Goal: Transaction & Acquisition: Purchase product/service

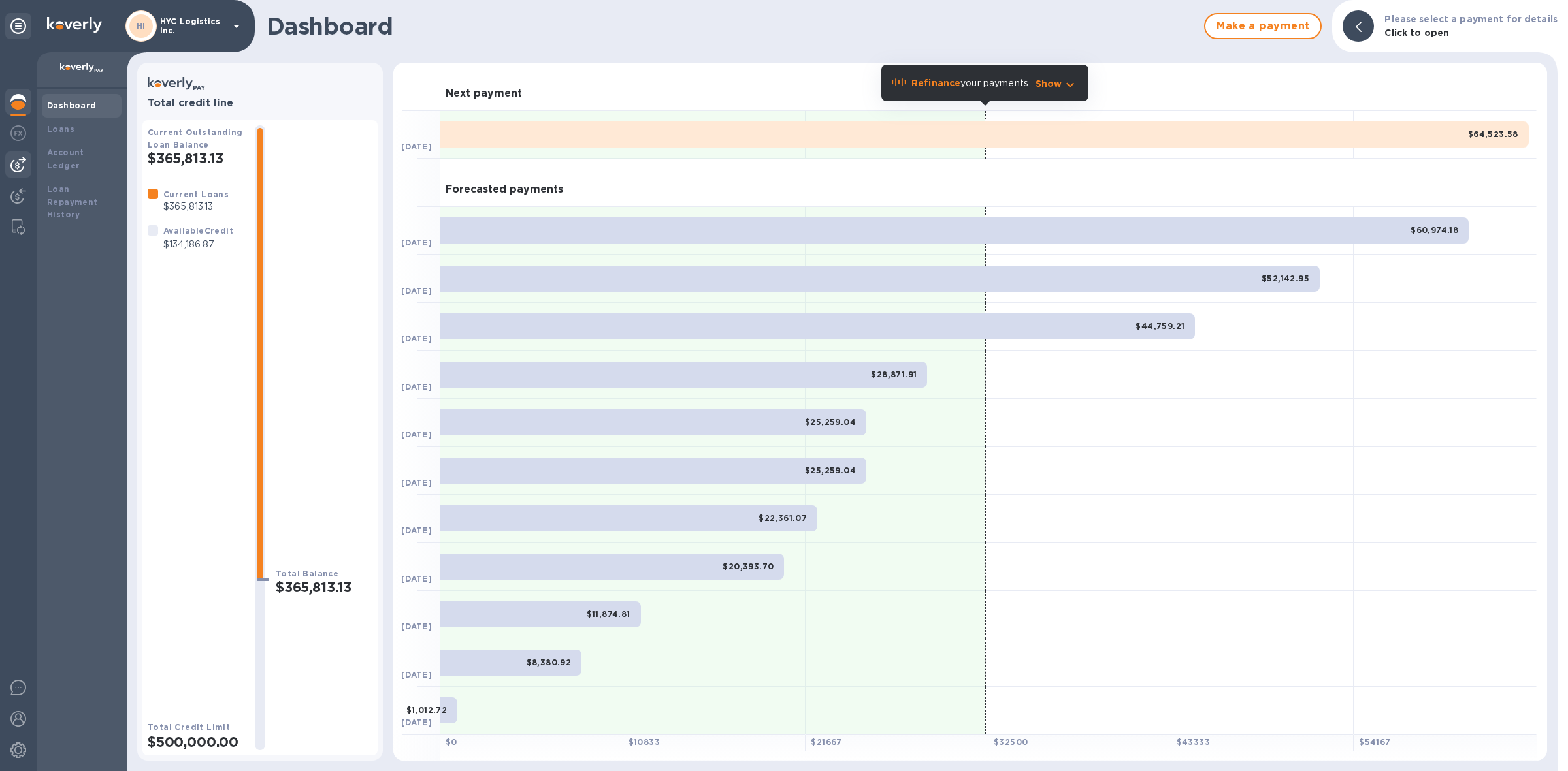
click at [18, 164] on img at bounding box center [18, 165] width 16 height 16
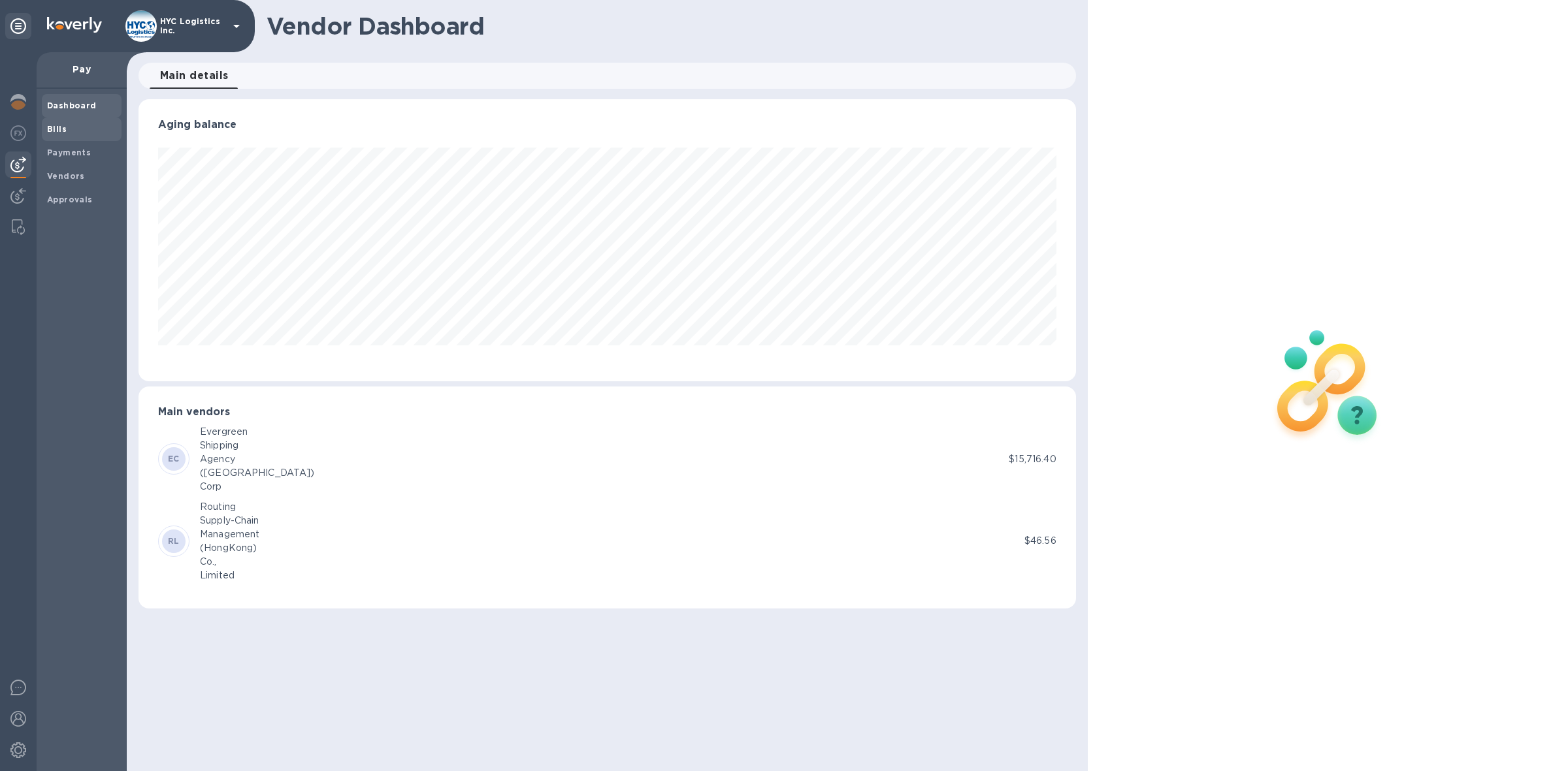
scroll to position [281, 937]
click at [74, 171] on b "Vendors" at bounding box center [66, 176] width 38 height 10
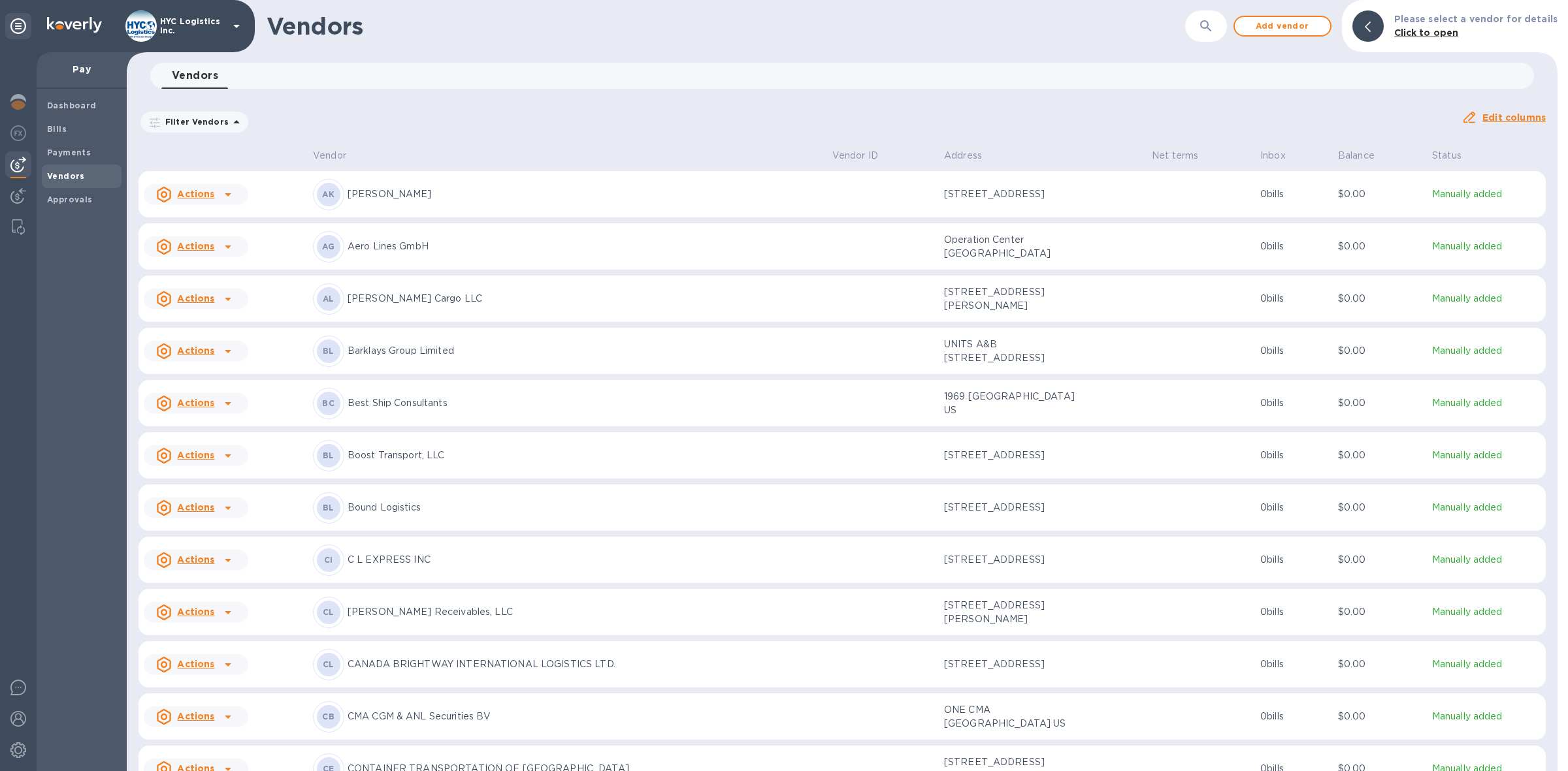
scroll to position [245, 0]
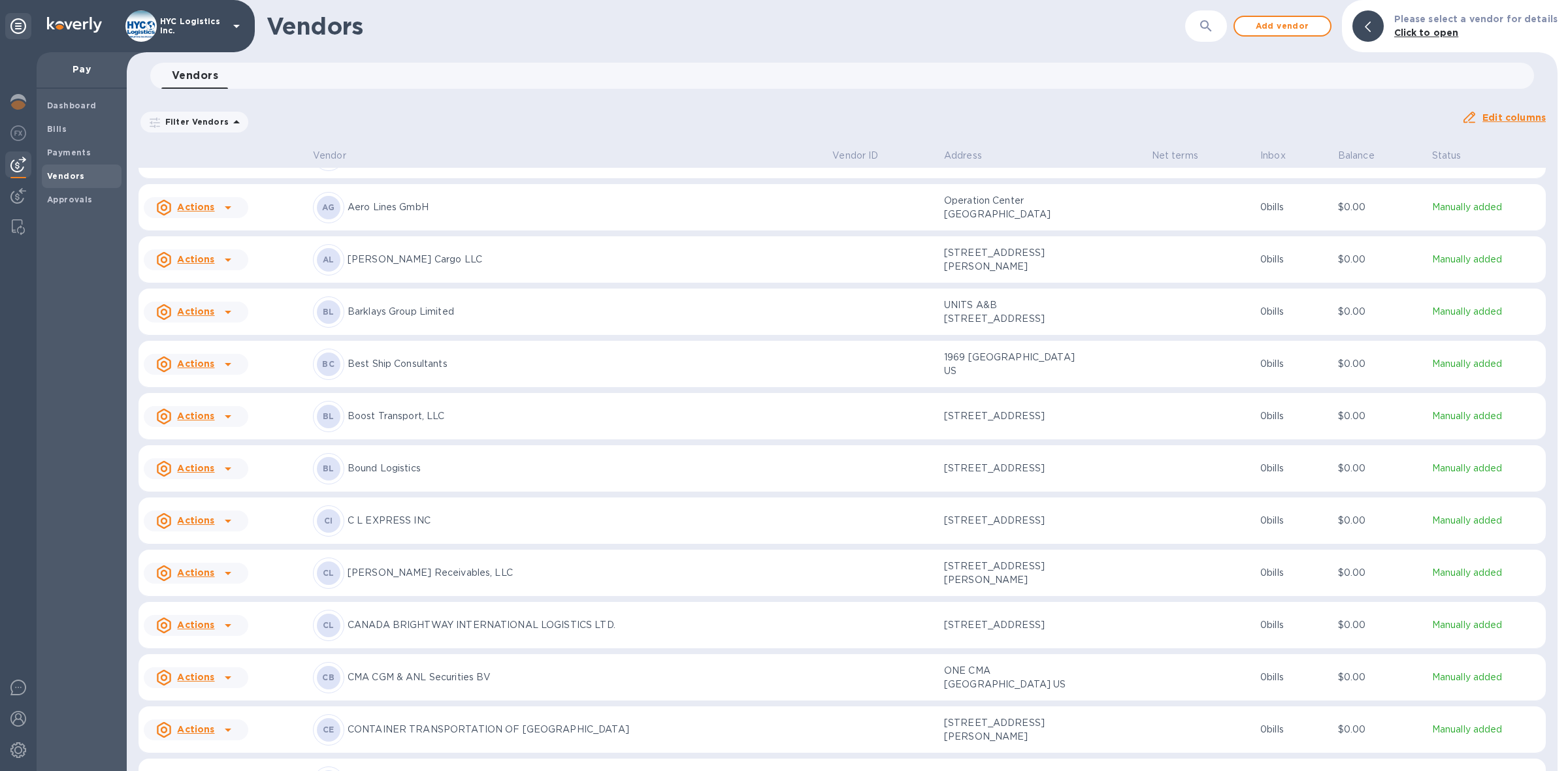
click at [206, 474] on u "Actions" at bounding box center [196, 468] width 38 height 10
click at [207, 547] on b "Add new bill" at bounding box center [211, 550] width 61 height 10
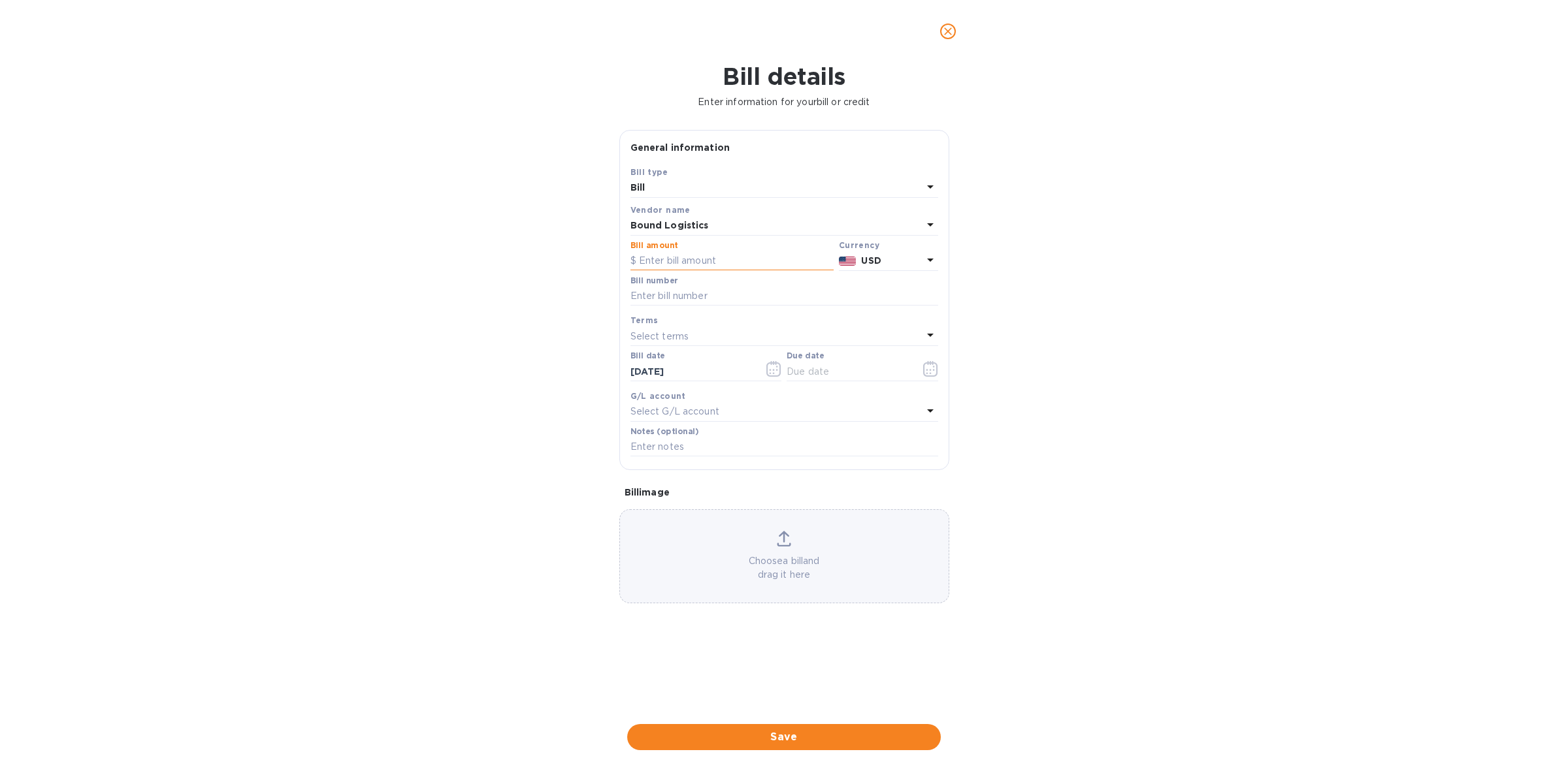
click at [736, 263] on input "text" at bounding box center [732, 261] width 203 height 20
type input "3,425"
click at [738, 299] on input "text" at bounding box center [784, 296] width 308 height 20
paste input "BOLG_NJ_M131259, BOLG_NJ_M131385"
type input "BOLG_NJ_M131259, BOLG_NJ_M131385"
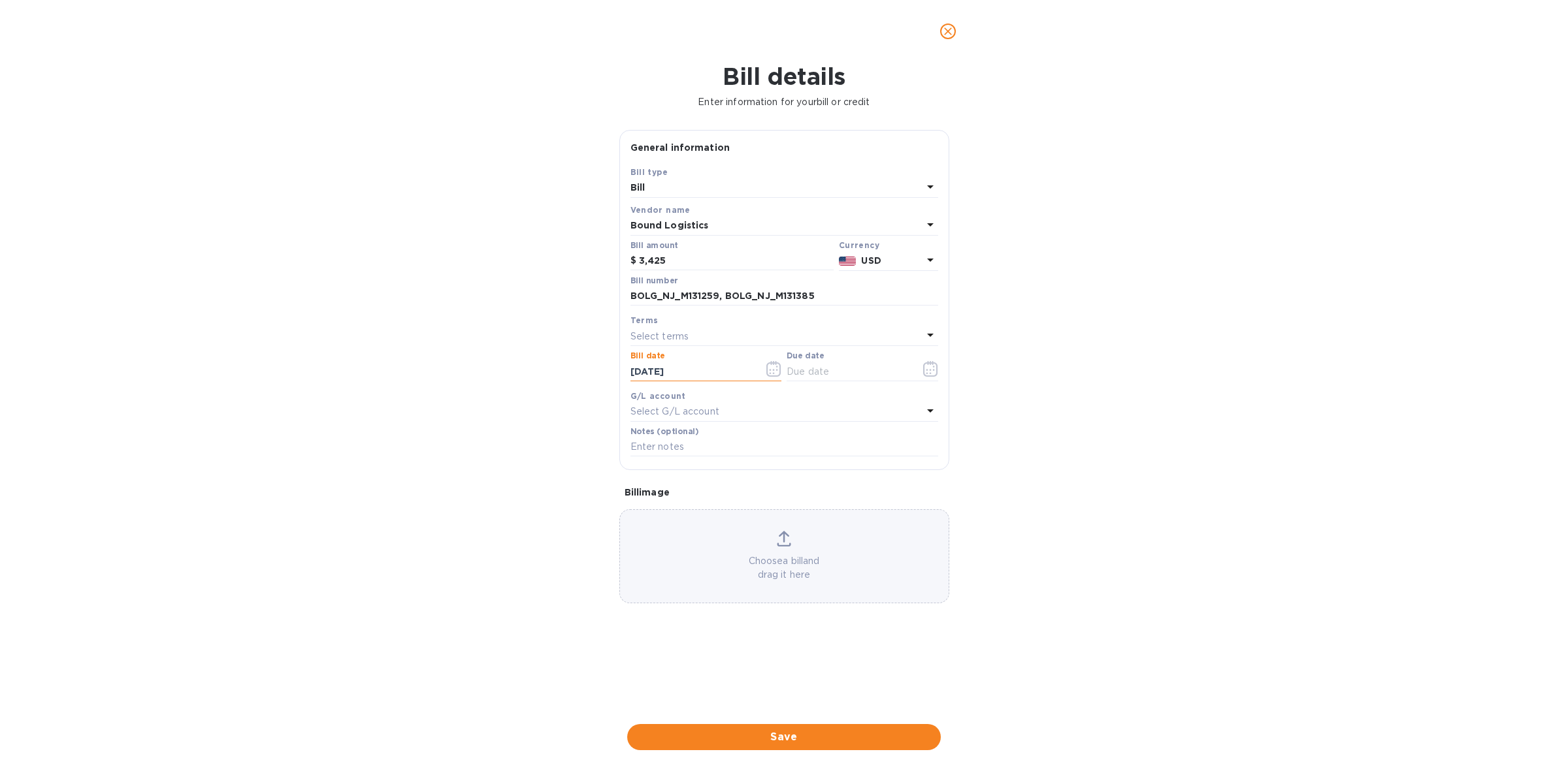
click at [733, 337] on div "Select terms" at bounding box center [776, 336] width 292 height 18
click at [710, 514] on p "COD" at bounding box center [779, 507] width 277 height 14
type input "[DATE]"
click at [765, 729] on span "Save" at bounding box center [784, 737] width 293 height 16
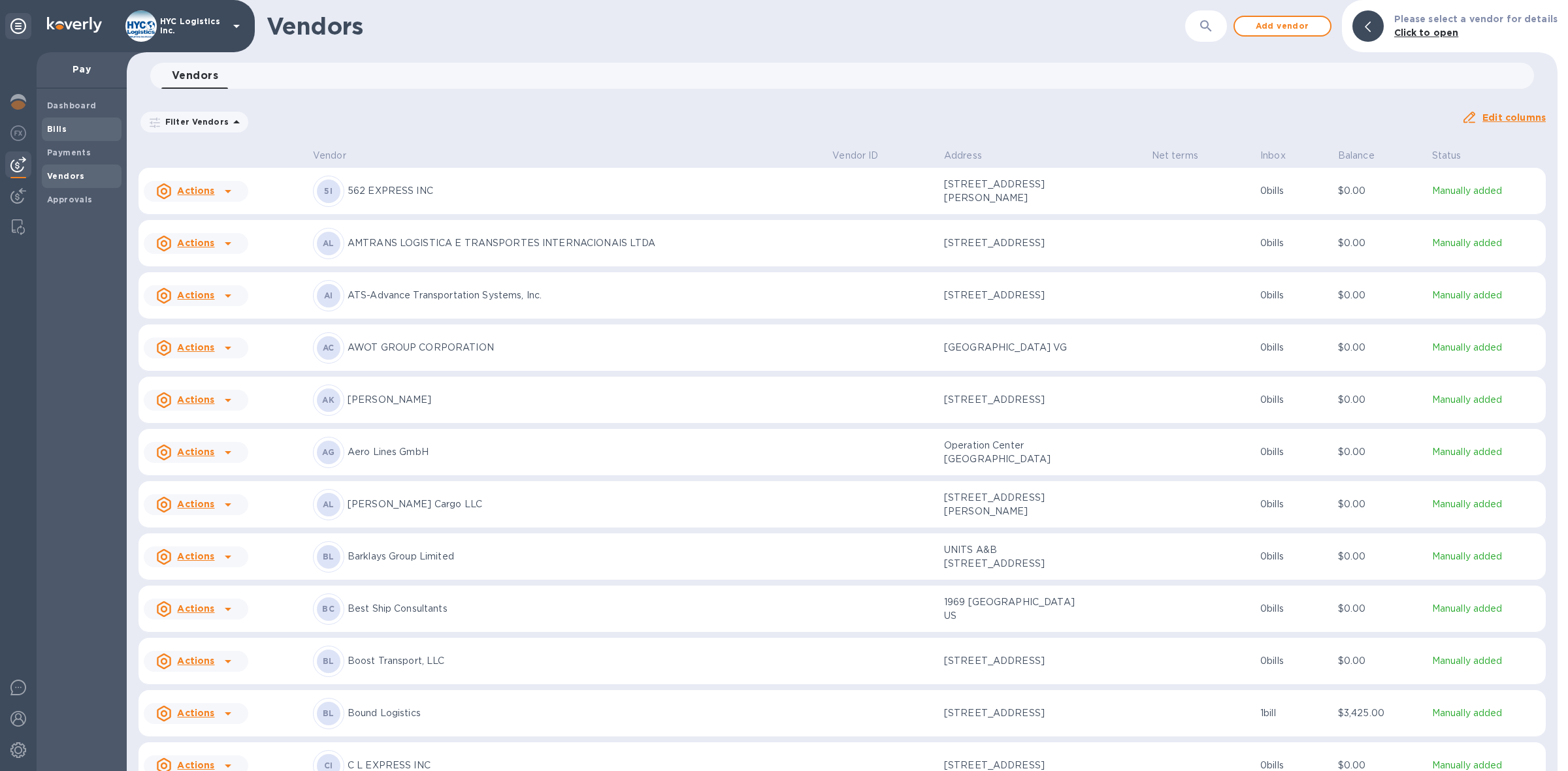
click at [46, 128] on div "Bills" at bounding box center [82, 129] width 80 height 23
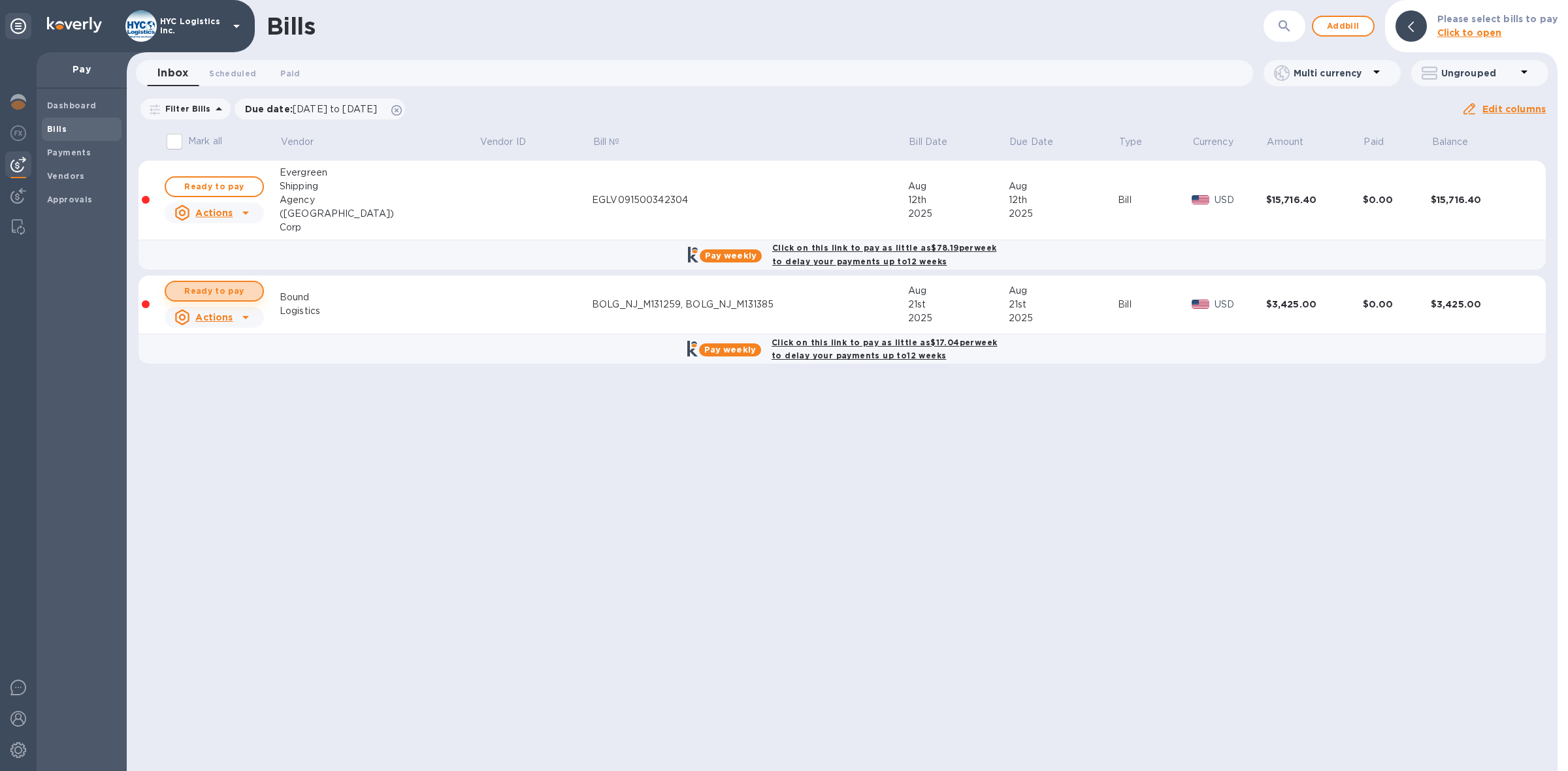
click at [234, 289] on span "Ready to pay" at bounding box center [214, 292] width 76 height 16
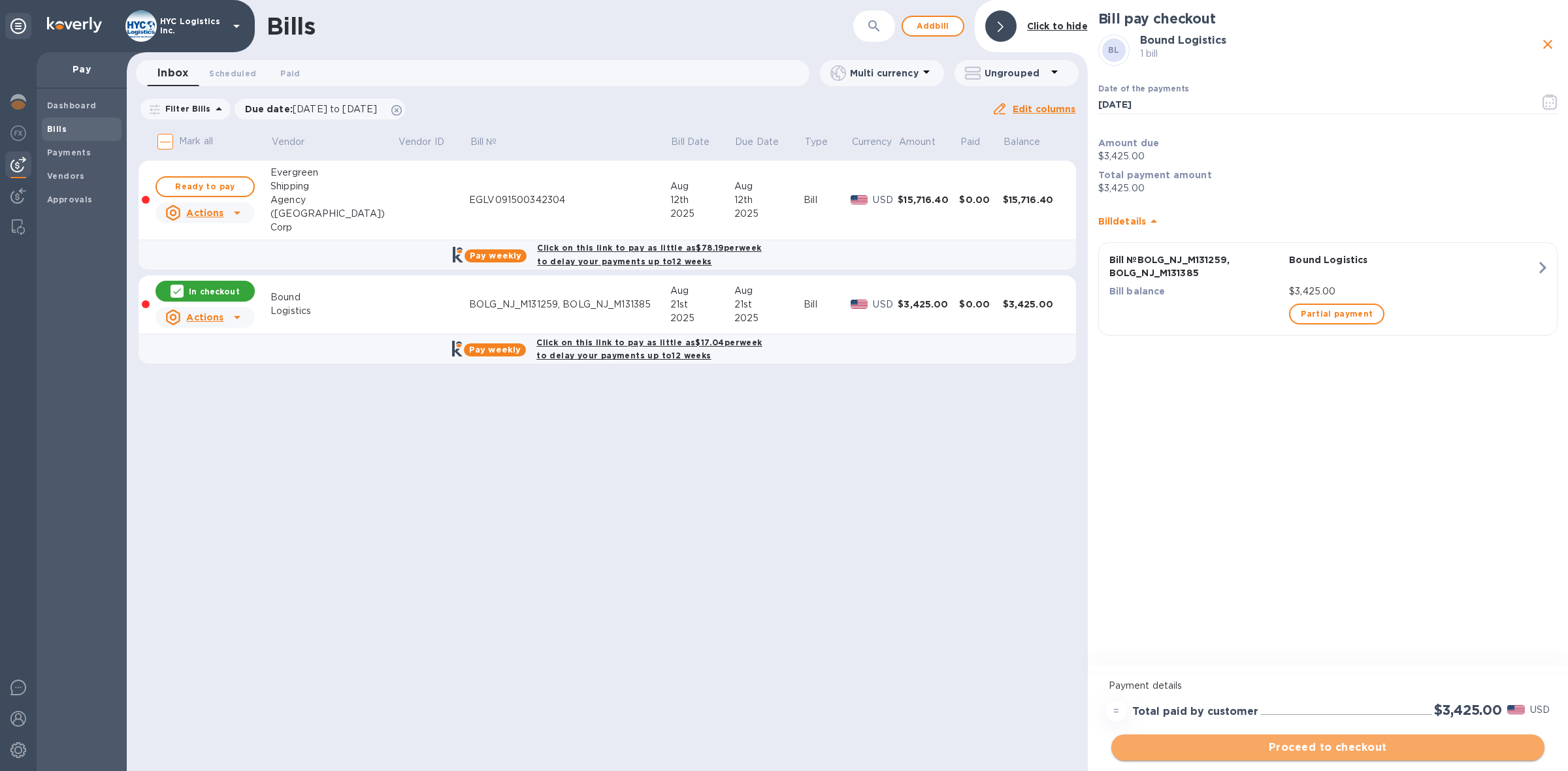
click at [1365, 745] on span "Proceed to checkout" at bounding box center [1328, 748] width 412 height 16
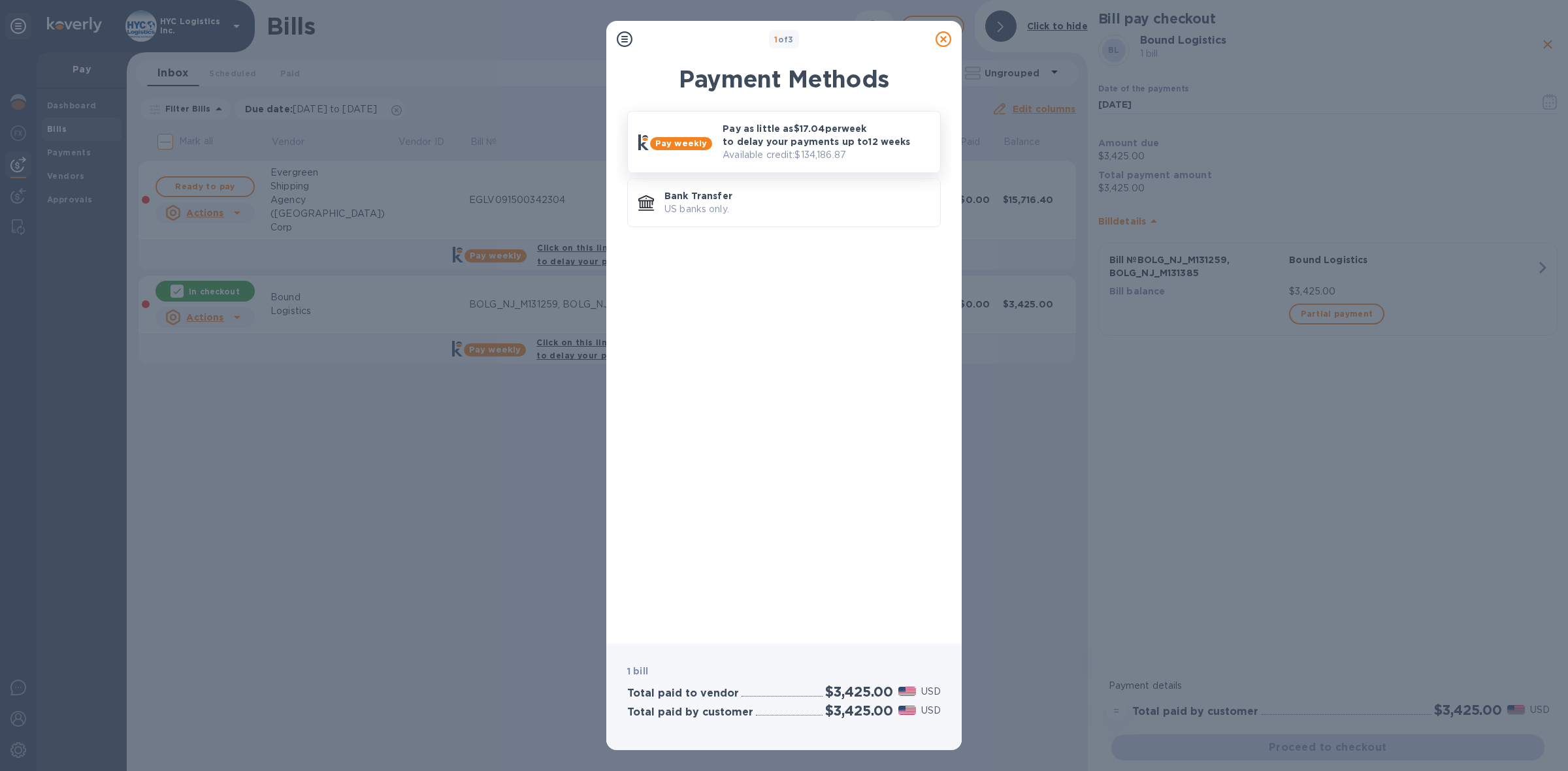
click at [814, 134] on p "Pay as little as $17.04 per week to delay your payments up to 12 weeks" at bounding box center [826, 135] width 207 height 26
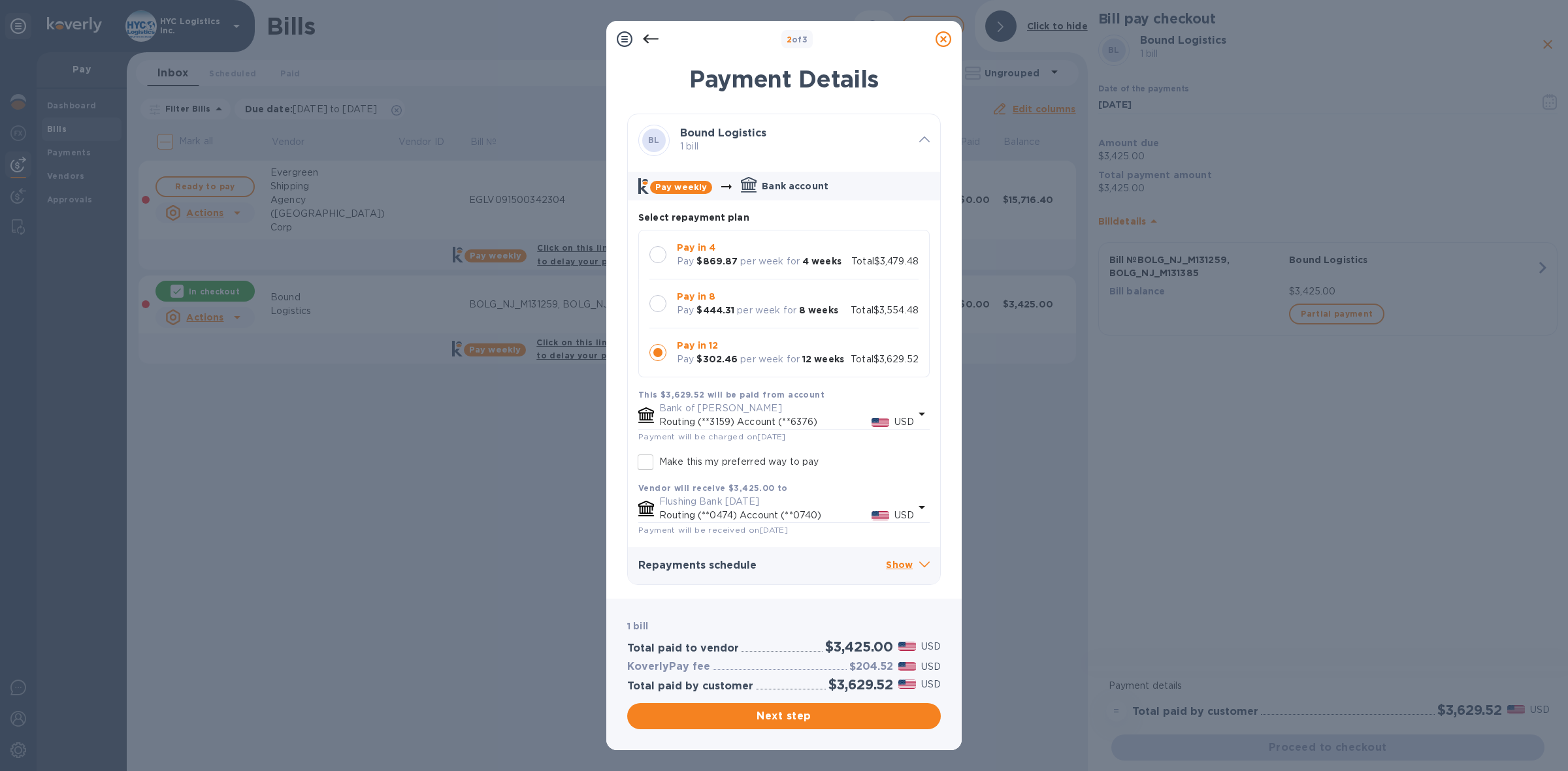
click at [657, 252] on div at bounding box center [658, 254] width 17 height 17
click at [809, 722] on span "Next step" at bounding box center [784, 717] width 293 height 16
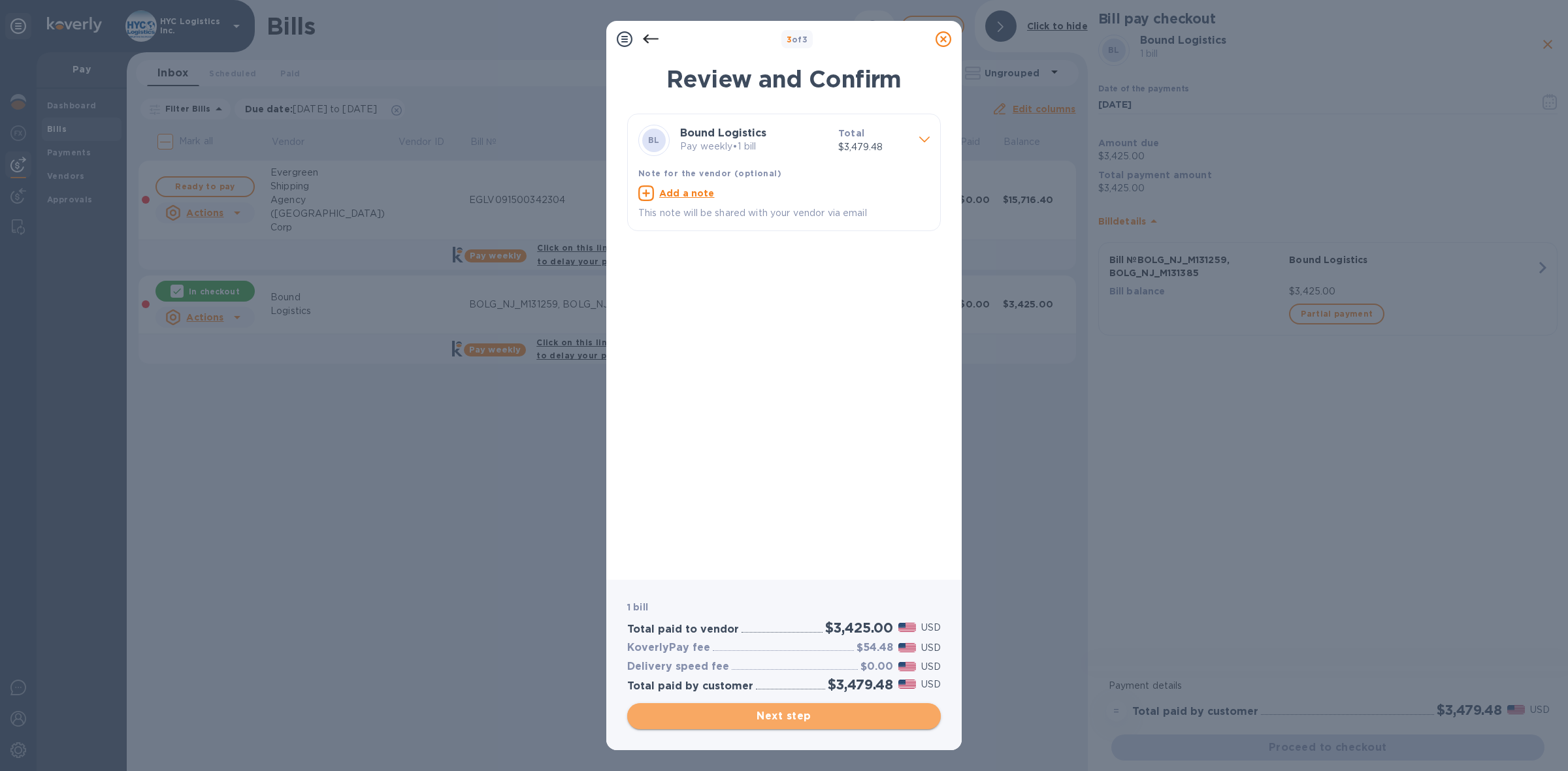
click at [812, 713] on span "Next step" at bounding box center [784, 717] width 293 height 16
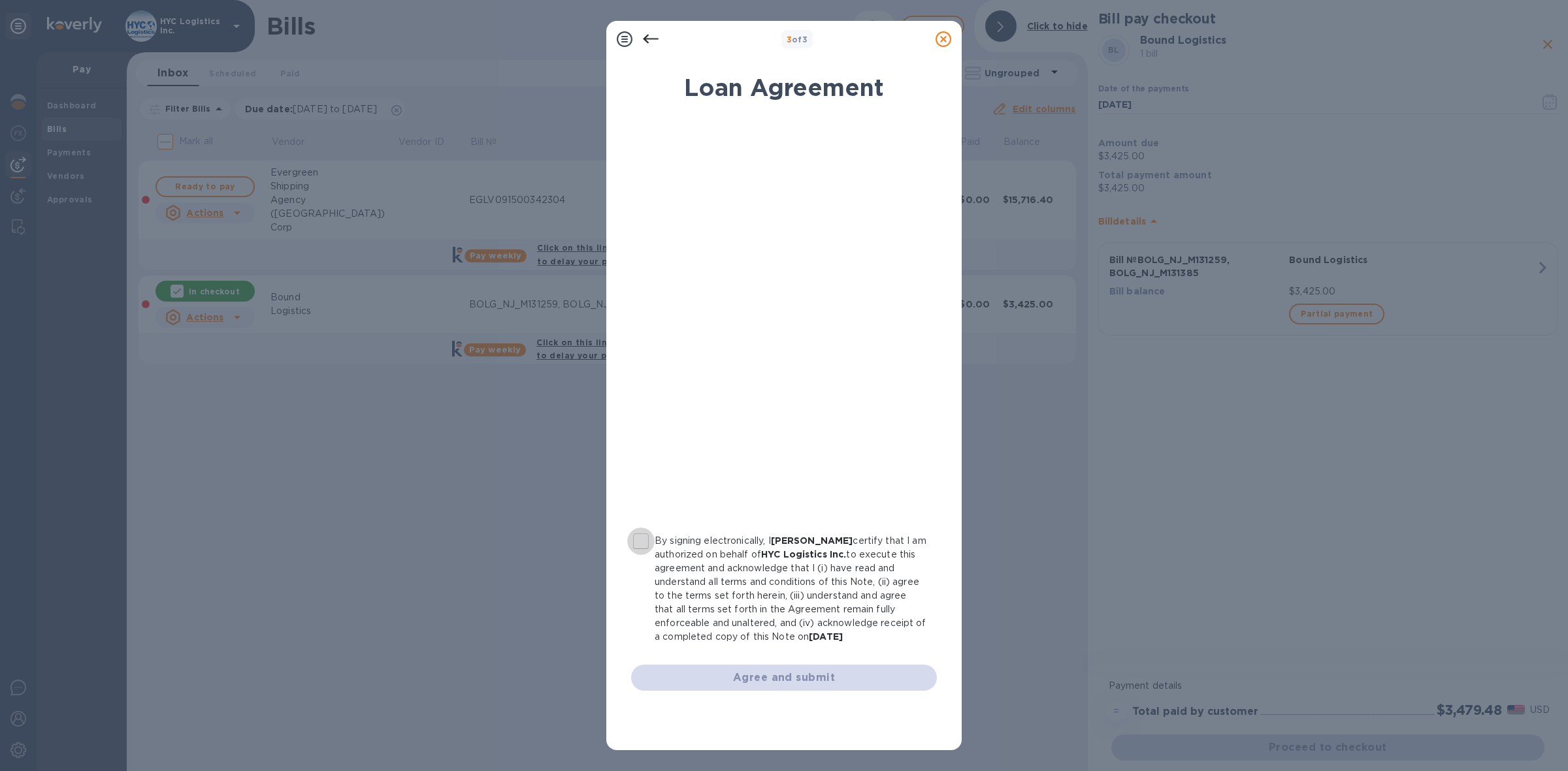
drag, startPoint x: 639, startPoint y: 538, endPoint x: 667, endPoint y: 553, distance: 31.8
click at [639, 539] on input "By signing electronically, I [PERSON_NAME] certify that I am authorized on beha…" at bounding box center [641, 541] width 27 height 27
checkbox input "true"
click at [745, 678] on span "Agree and submit" at bounding box center [784, 678] width 285 height 16
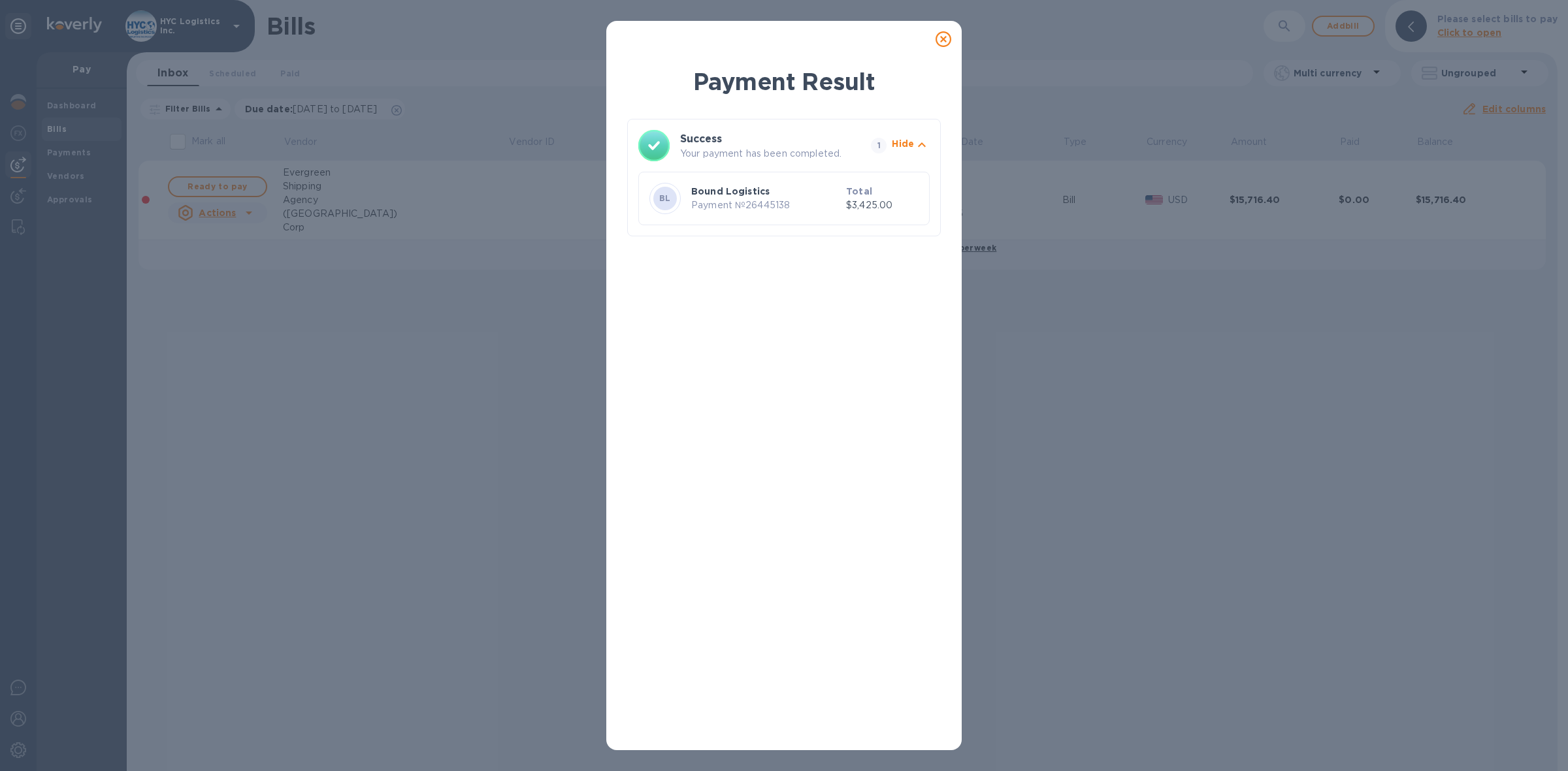
click at [760, 203] on p "Payment № 26445138" at bounding box center [766, 205] width 149 height 14
copy p "26445138"
click at [942, 40] on icon at bounding box center [944, 39] width 16 height 16
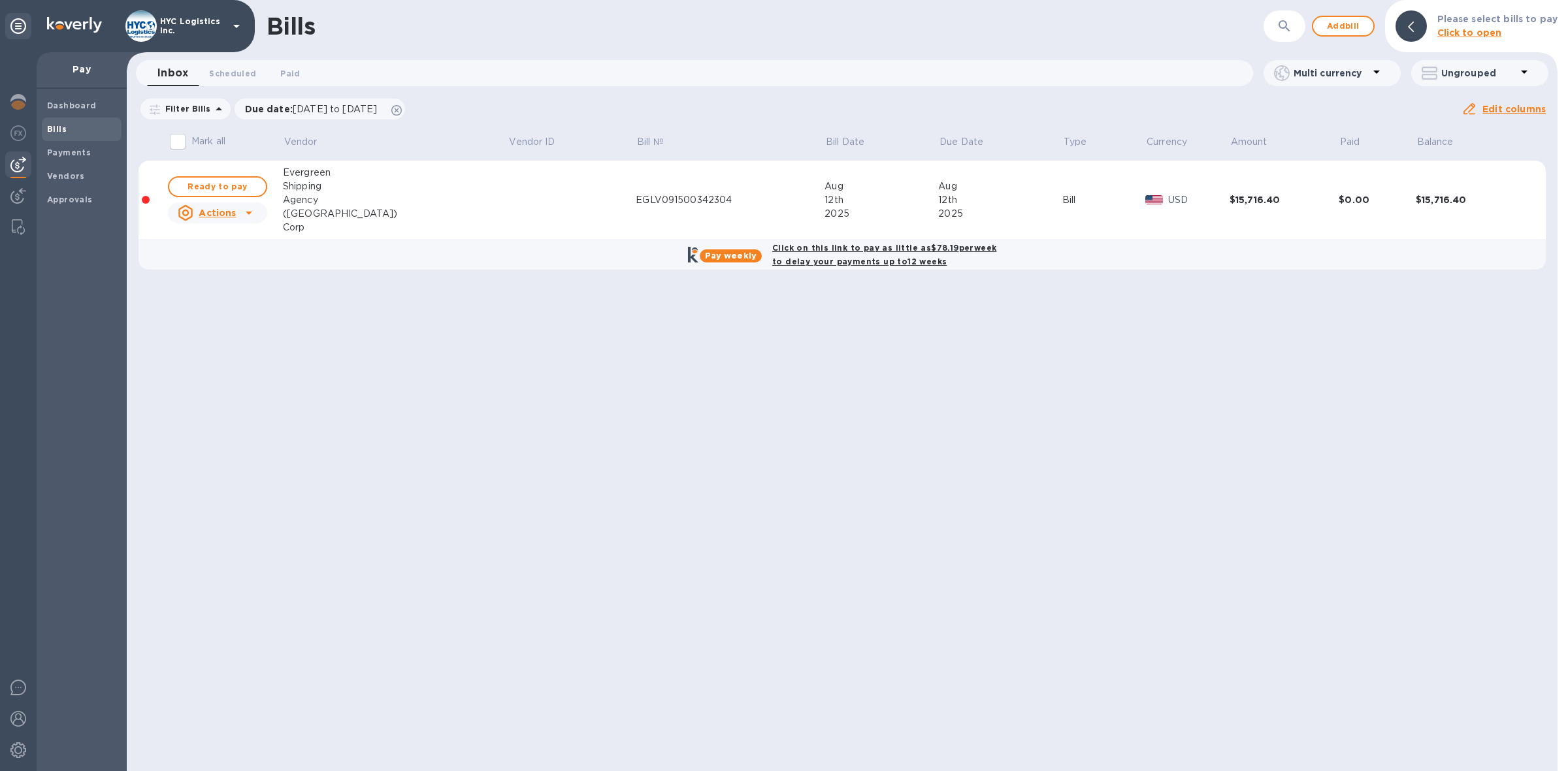
click at [16, 158] on img at bounding box center [18, 165] width 16 height 16
click at [54, 174] on b "Vendors" at bounding box center [66, 176] width 38 height 10
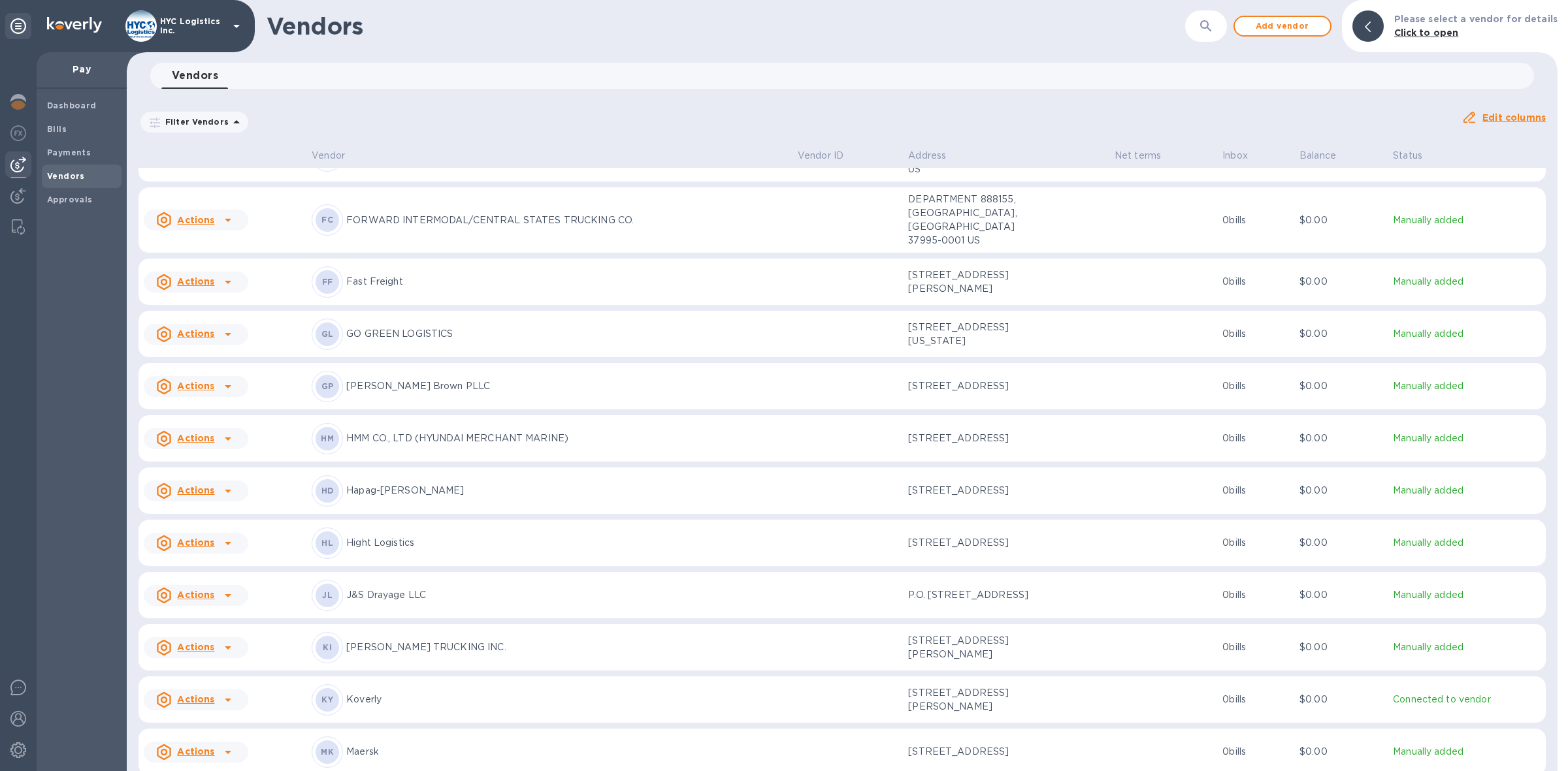
scroll to position [1454, 0]
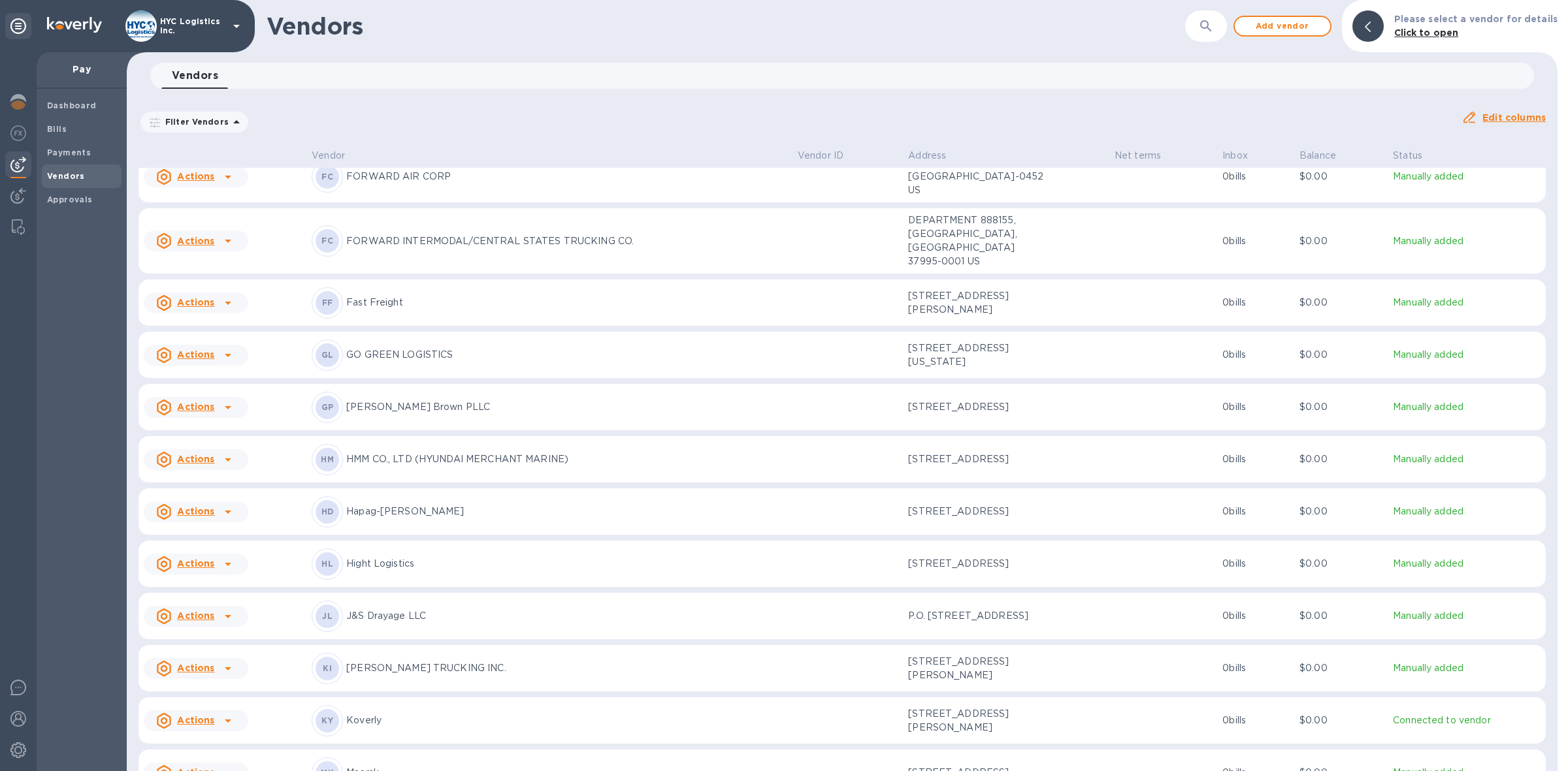
click at [204, 352] on u "Actions" at bounding box center [196, 354] width 38 height 10
click at [211, 403] on b "Add new bill" at bounding box center [211, 402] width 61 height 10
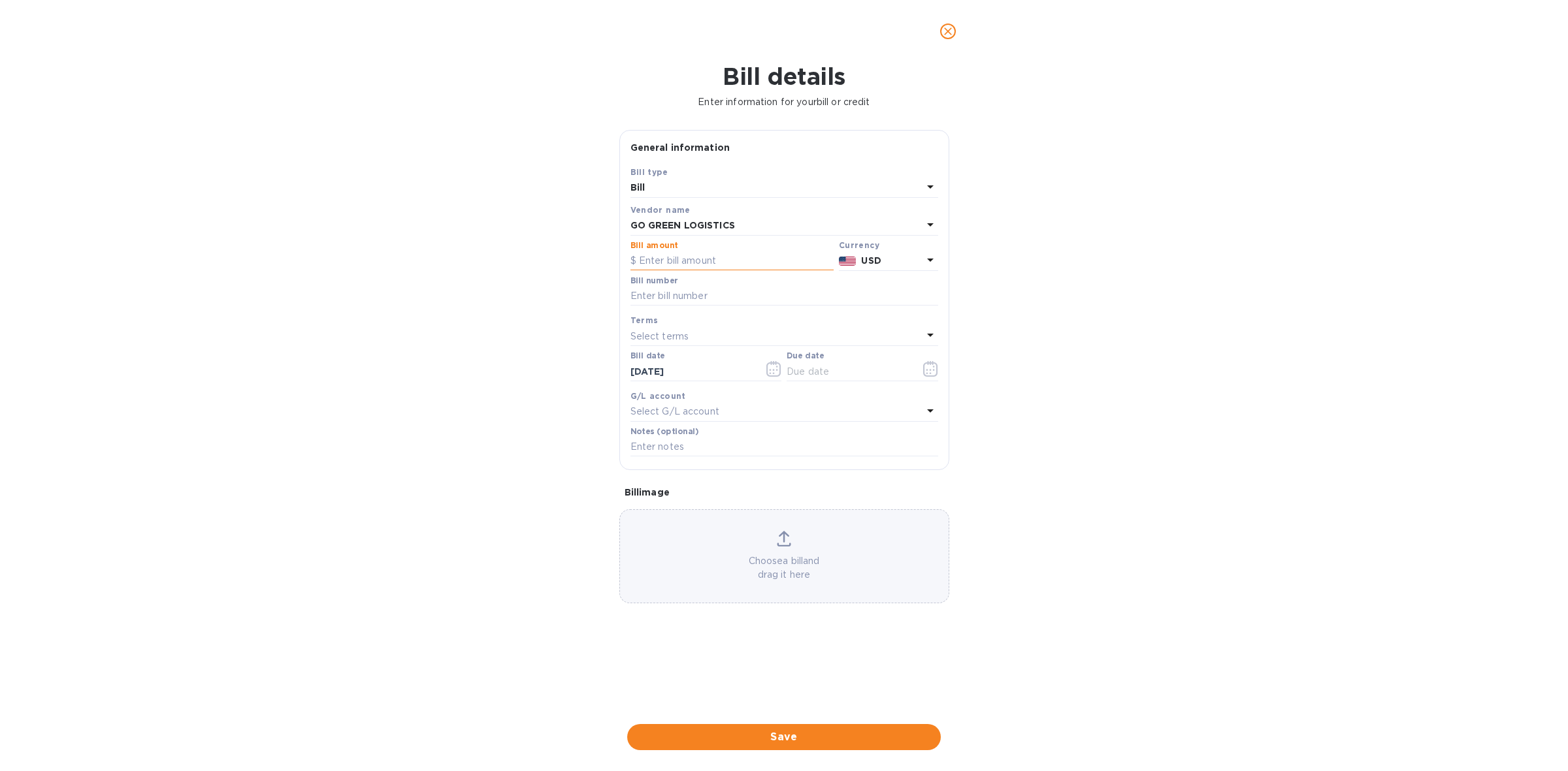
click at [748, 262] on input "text" at bounding box center [732, 261] width 203 height 20
type input "7,950"
click at [706, 295] on input "text" at bounding box center [784, 296] width 308 height 20
paste input "121244, 121642"
type input "121244, 121642"
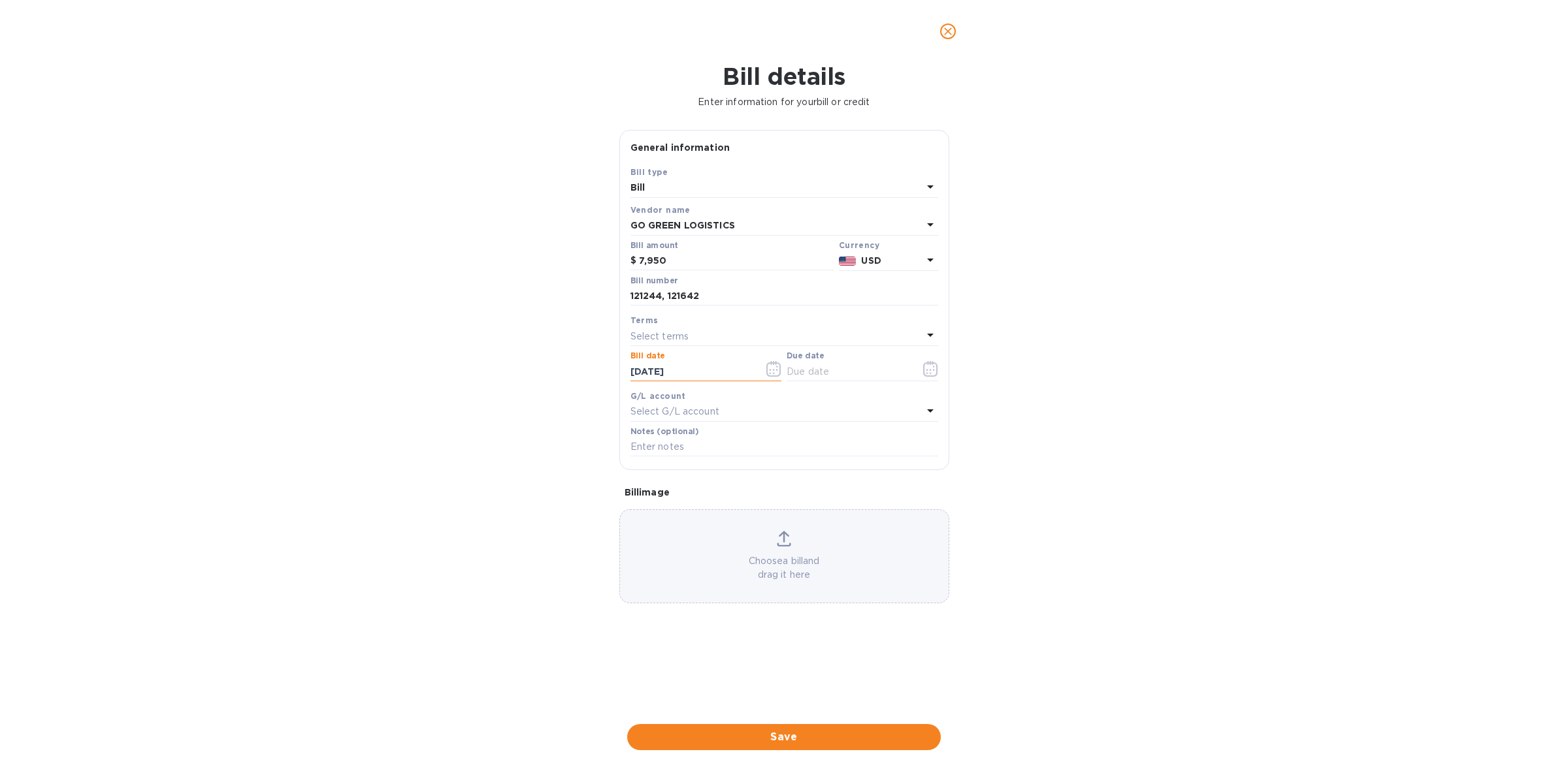
click at [728, 338] on div "Select terms" at bounding box center [776, 336] width 292 height 18
click at [696, 501] on p "COD" at bounding box center [779, 507] width 277 height 14
type input "[DATE]"
click at [803, 729] on span "Save" at bounding box center [784, 737] width 293 height 16
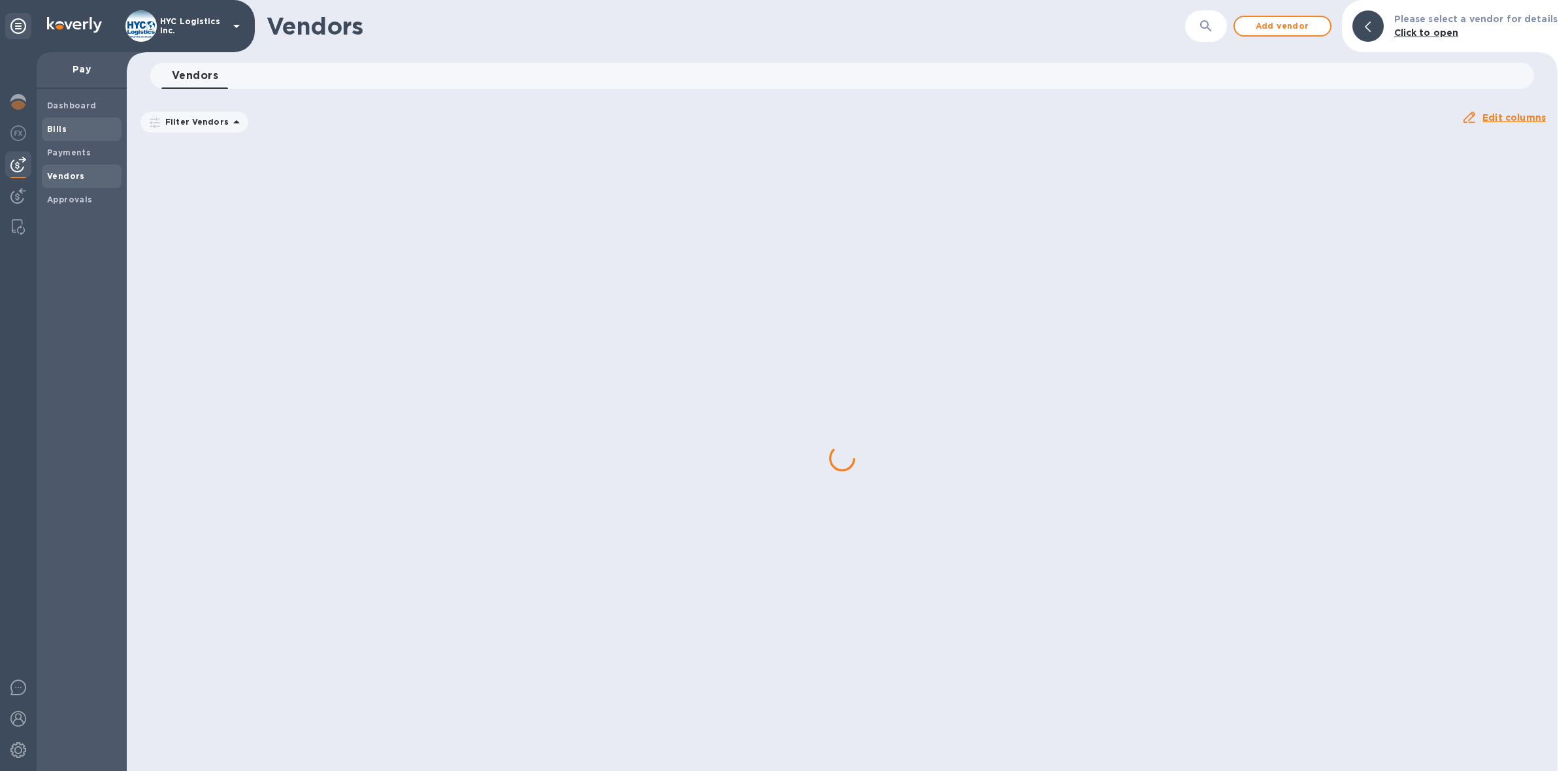
click at [51, 126] on b "Bills" at bounding box center [57, 129] width 20 height 10
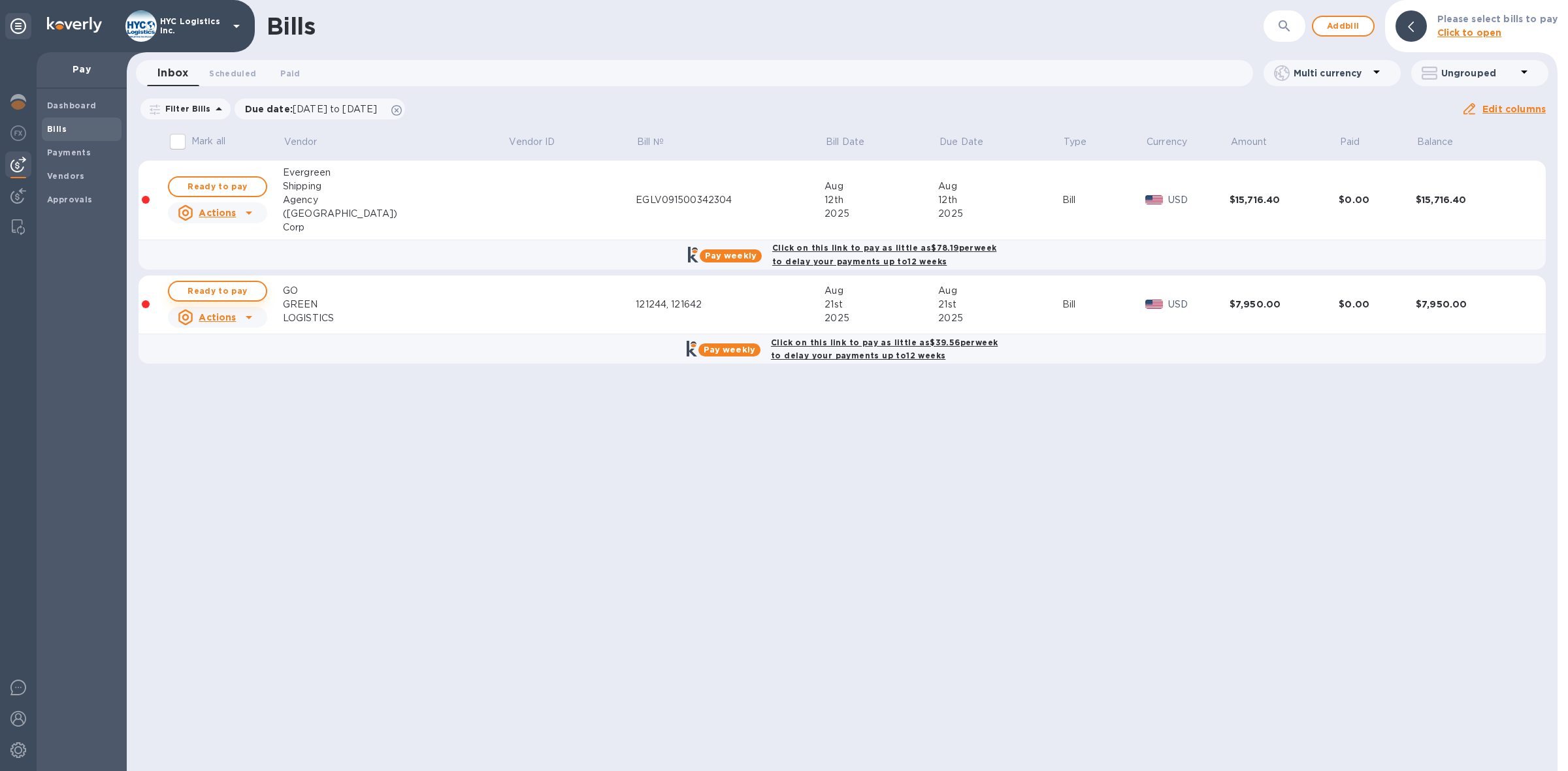
click at [235, 292] on span "Ready to pay" at bounding box center [217, 292] width 76 height 16
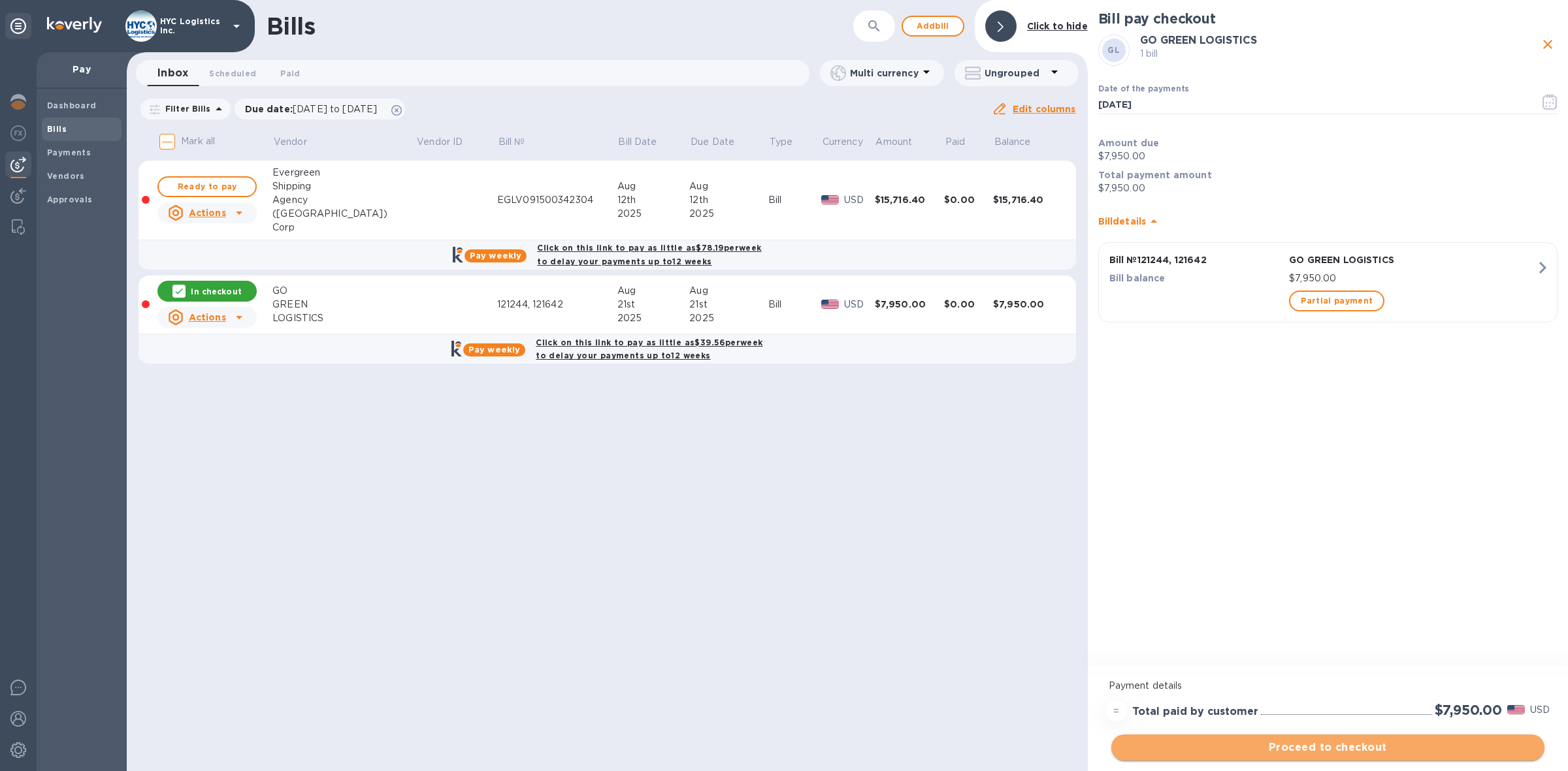
click at [1359, 749] on span "Proceed to checkout" at bounding box center [1328, 748] width 412 height 16
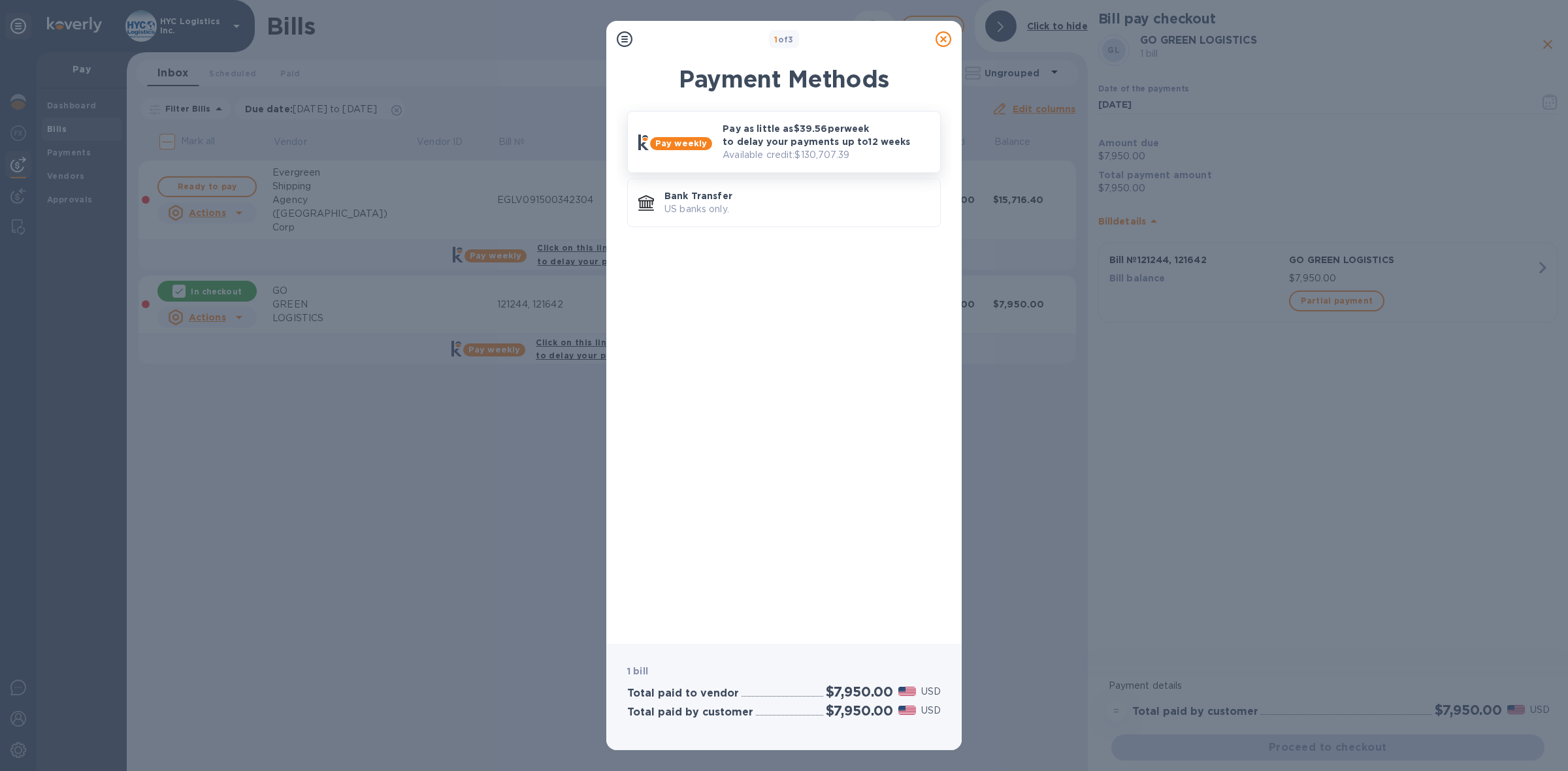
click at [820, 151] on p "Available credit: $130,707.39" at bounding box center [826, 155] width 207 height 14
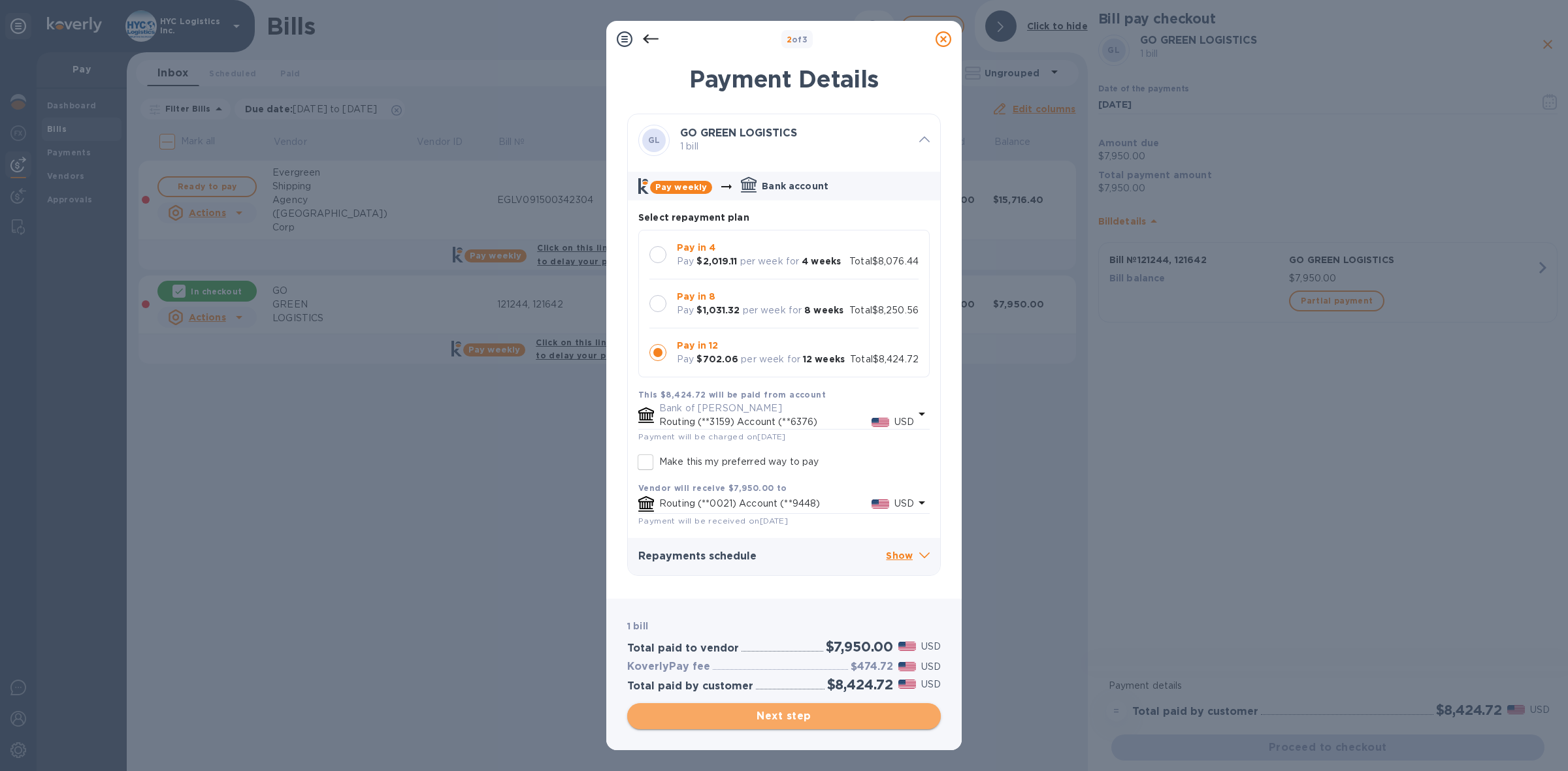
click at [847, 710] on span "Next step" at bounding box center [784, 717] width 293 height 16
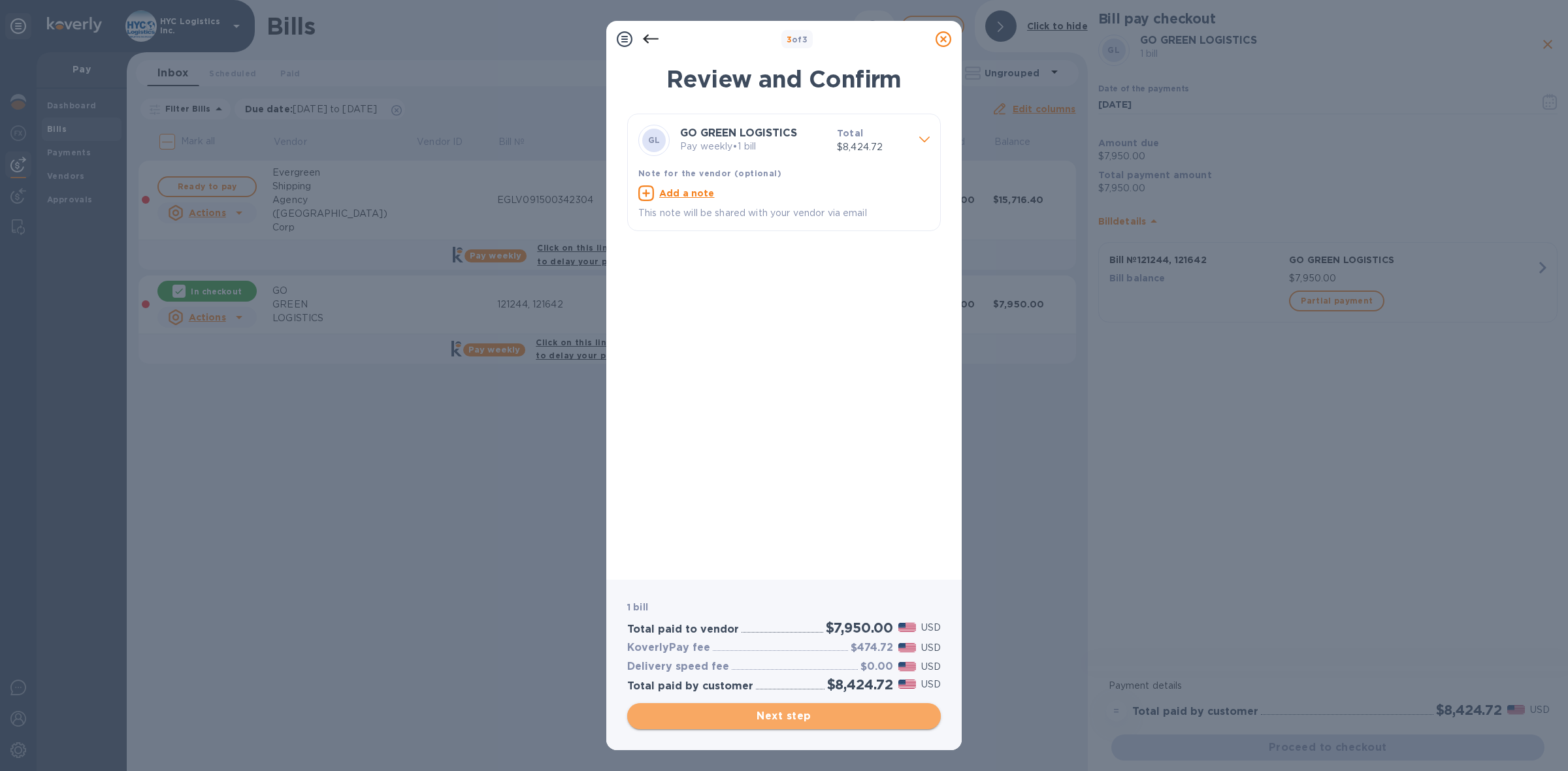
click at [814, 719] on span "Next step" at bounding box center [784, 717] width 293 height 16
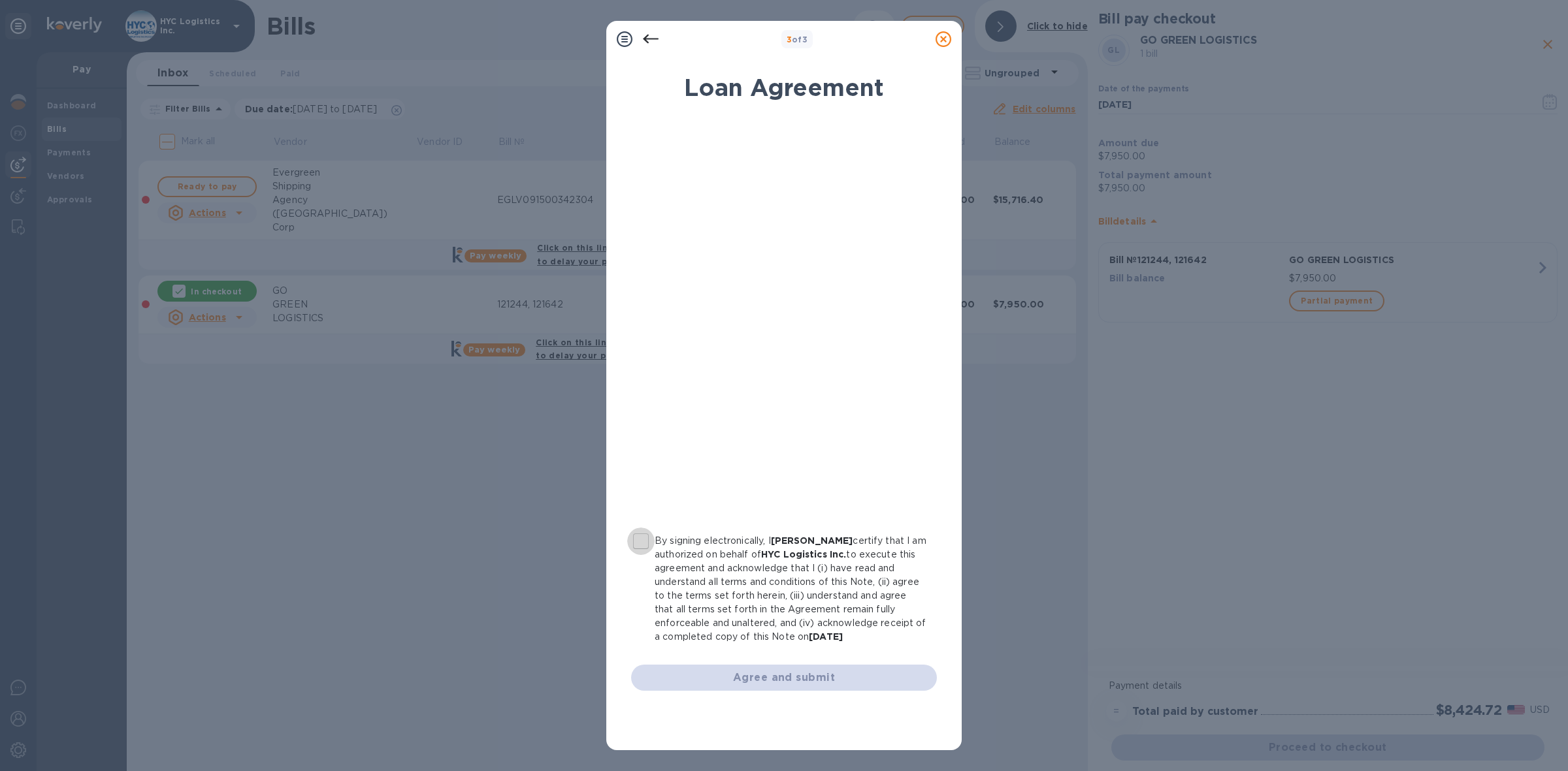
click at [643, 543] on input "By signing electronically, I [PERSON_NAME] certify that I am authorized on beha…" at bounding box center [641, 541] width 27 height 27
checkbox input "true"
click at [774, 679] on span "Agree and submit" at bounding box center [784, 678] width 285 height 16
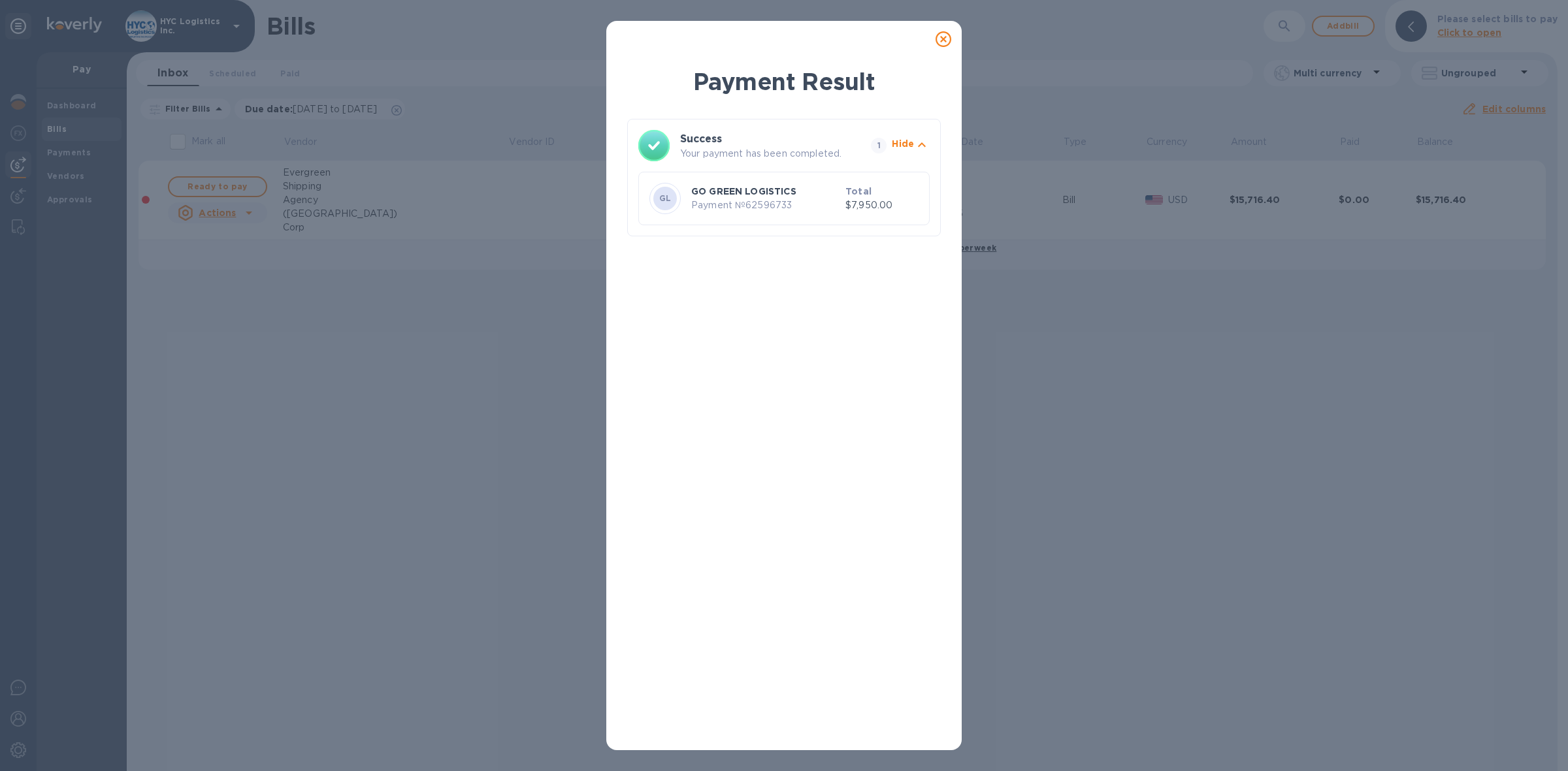
click at [768, 205] on p "Payment № 62596733" at bounding box center [766, 205] width 149 height 14
copy p "62596733"
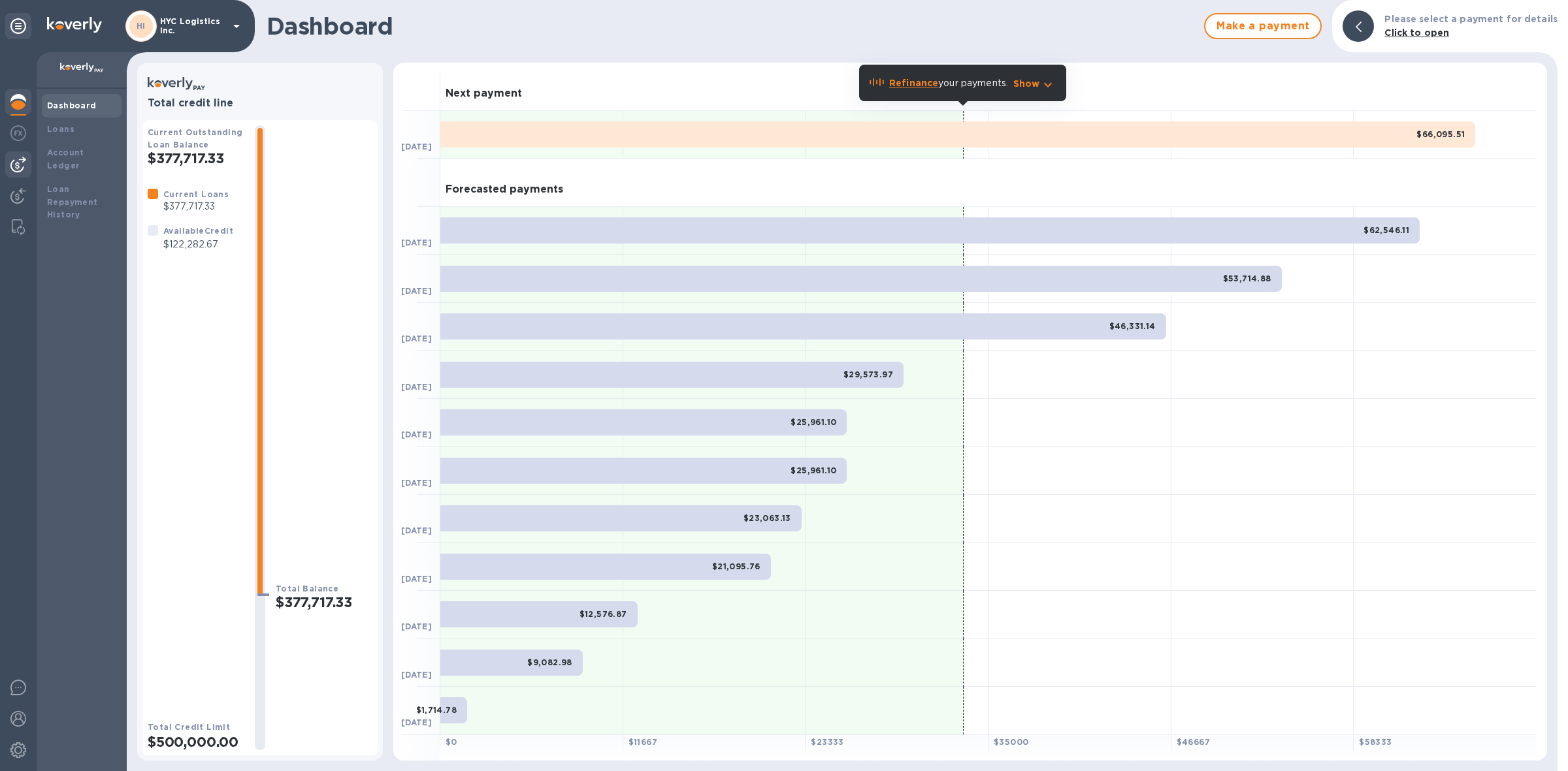
click at [18, 165] on img at bounding box center [18, 165] width 16 height 16
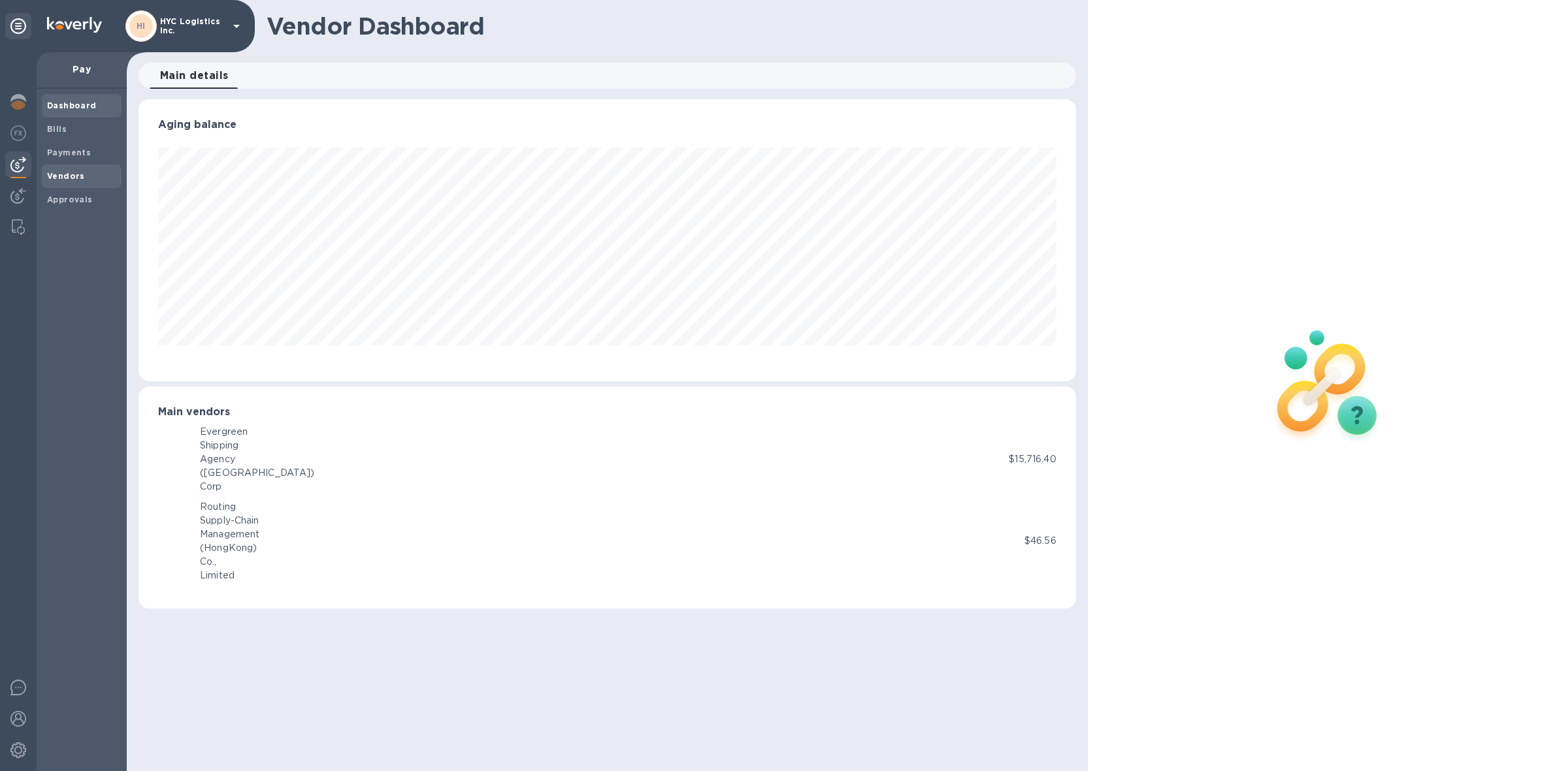
scroll to position [281, 937]
click at [66, 177] on b "Vendors" at bounding box center [66, 176] width 38 height 10
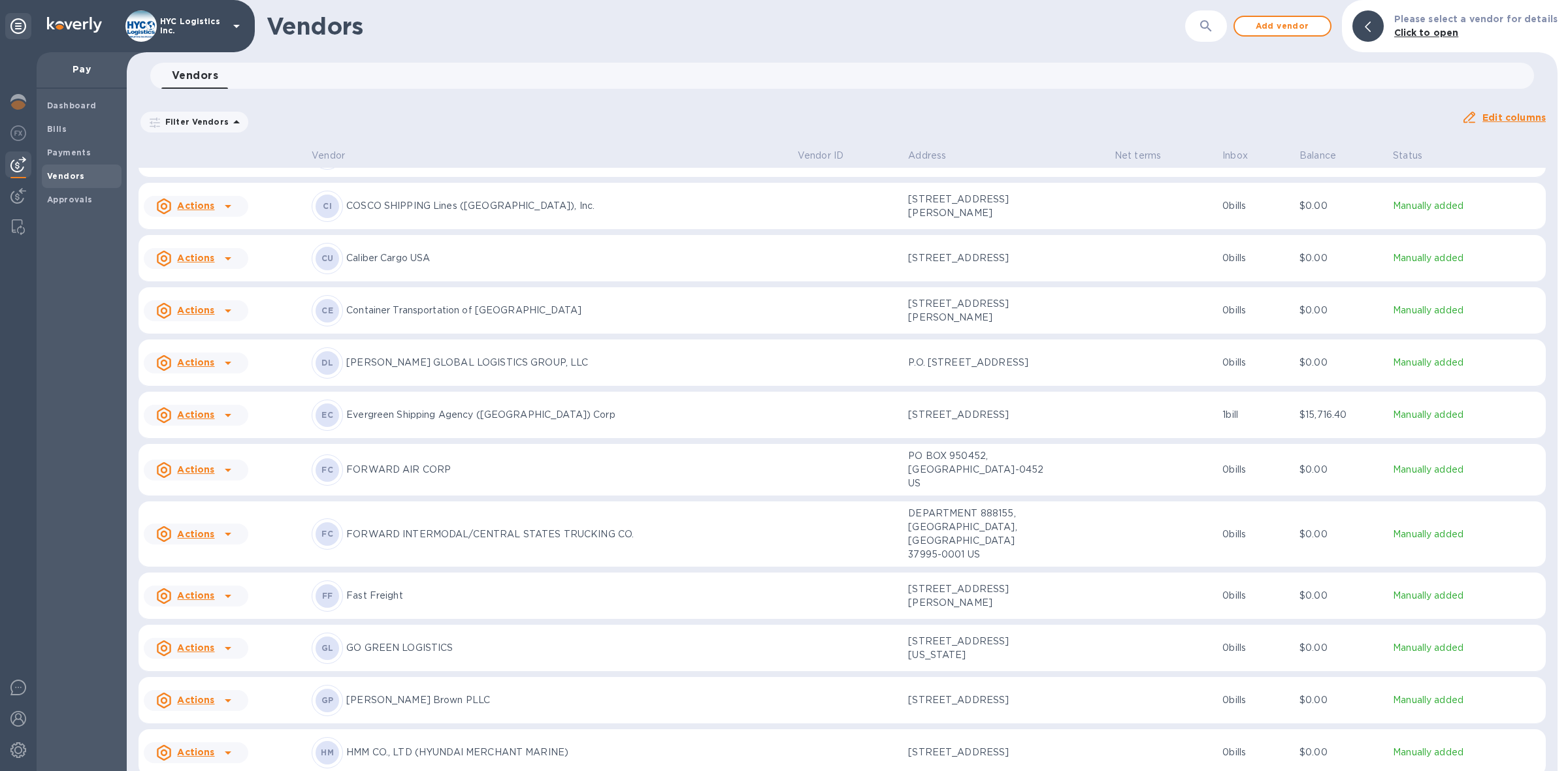
scroll to position [1560, 0]
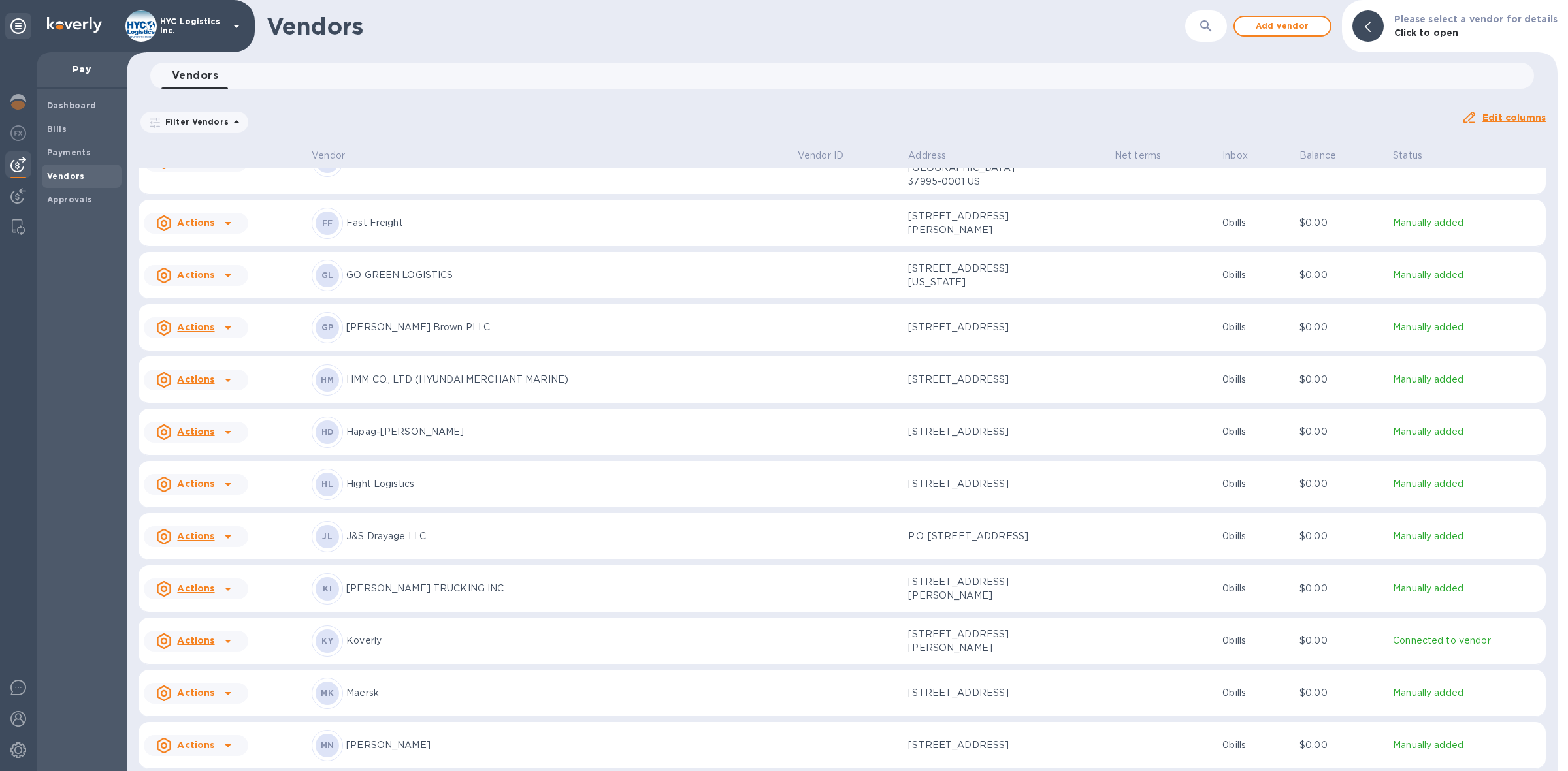
click at [396, 268] on p "GO GREEN LOGISTICS" at bounding box center [567, 275] width 441 height 14
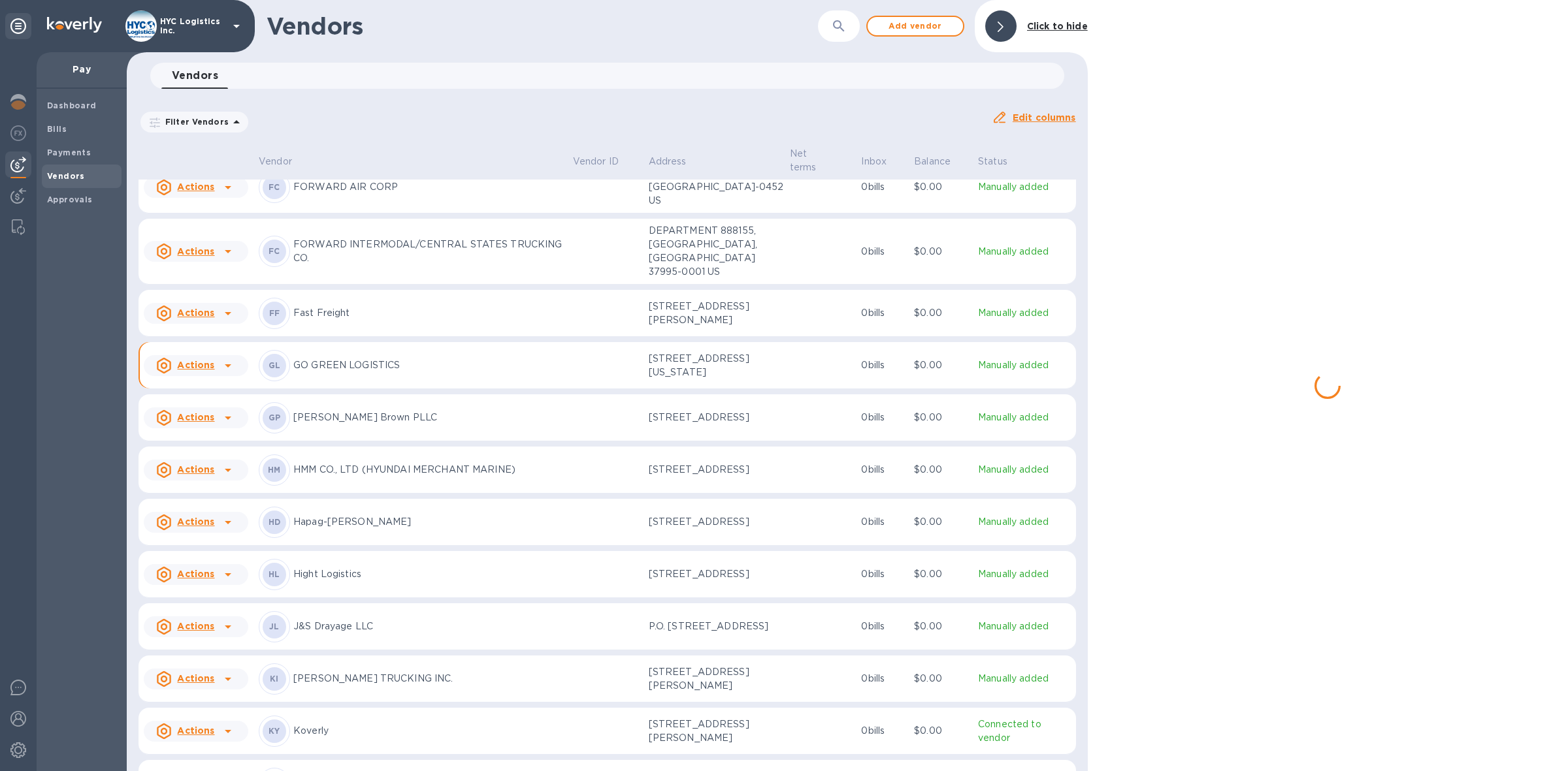
scroll to position [1597, 0]
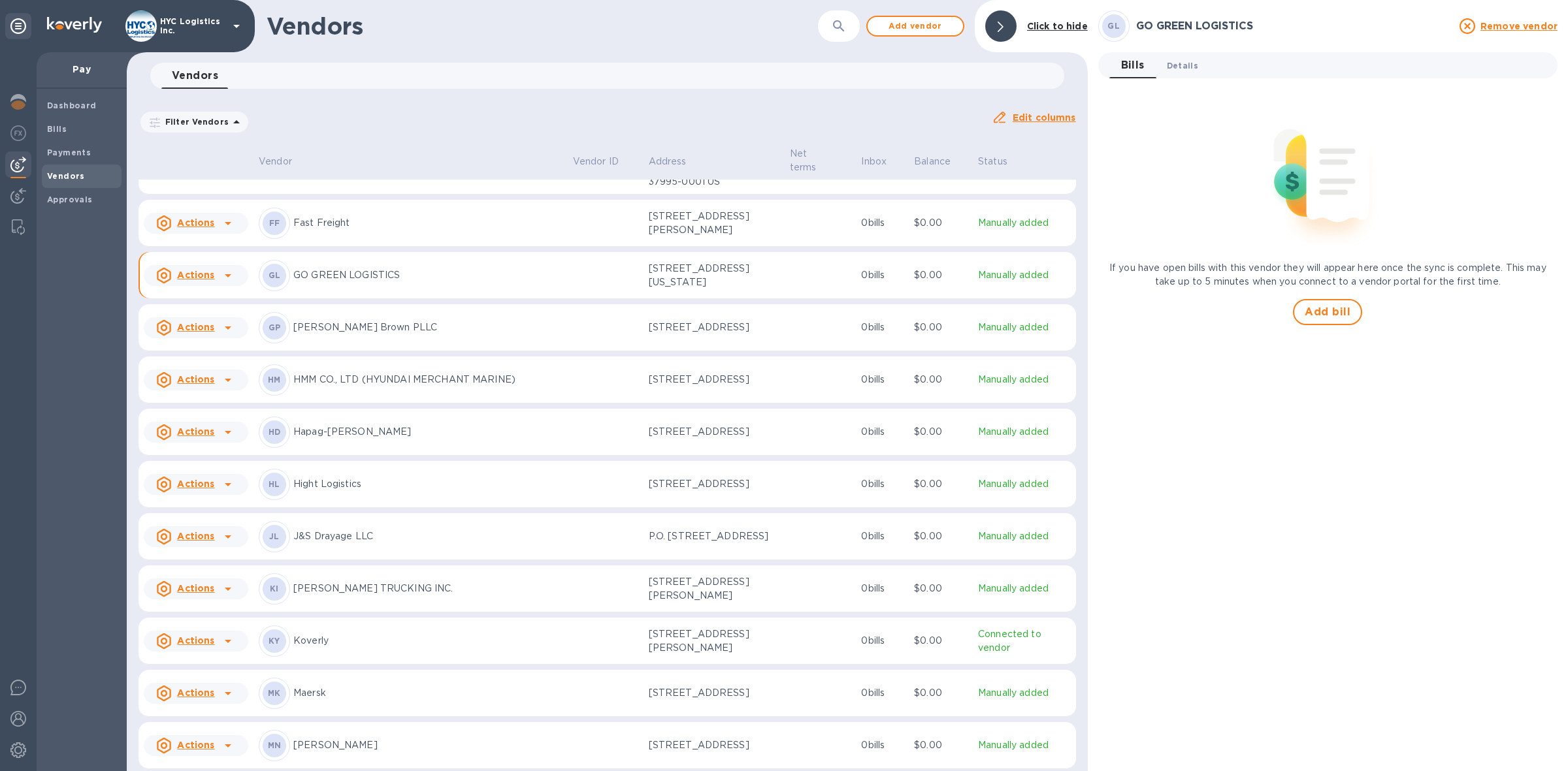
click at [1183, 64] on span "Details 0" at bounding box center [1182, 66] width 31 height 14
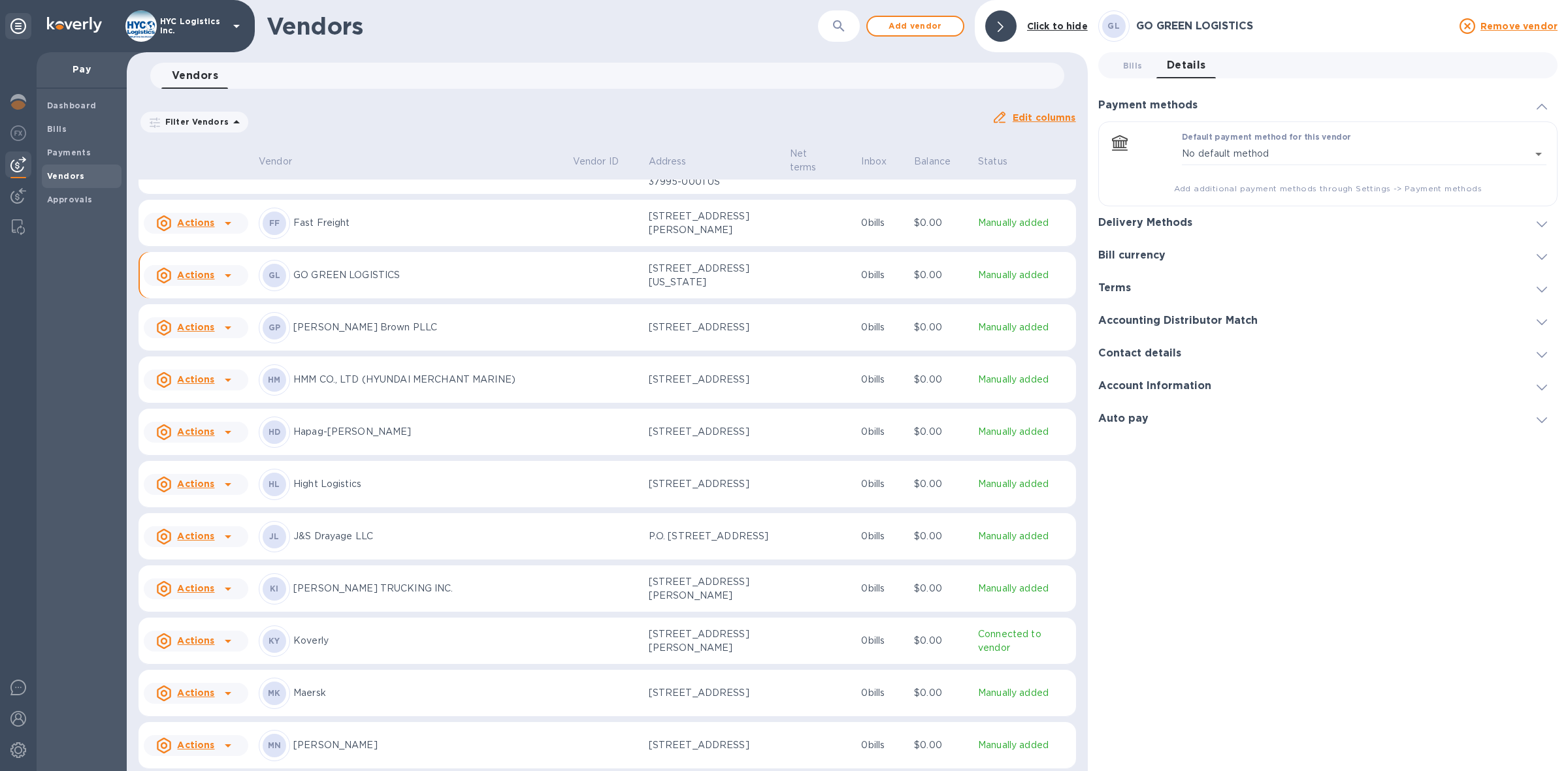
click at [1542, 356] on icon at bounding box center [1542, 355] width 10 height 6
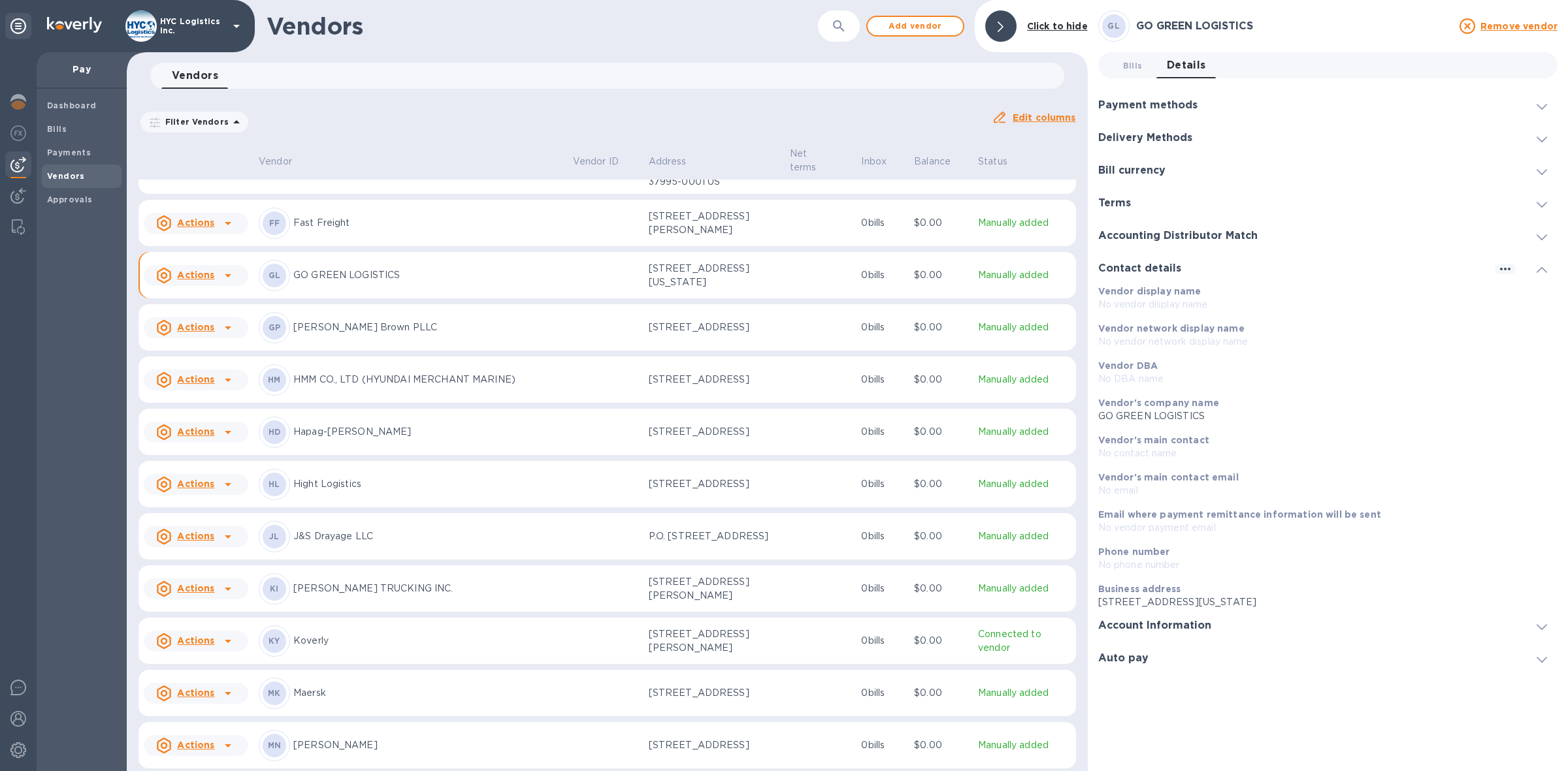
click at [1538, 625] on icon at bounding box center [1542, 626] width 10 height 6
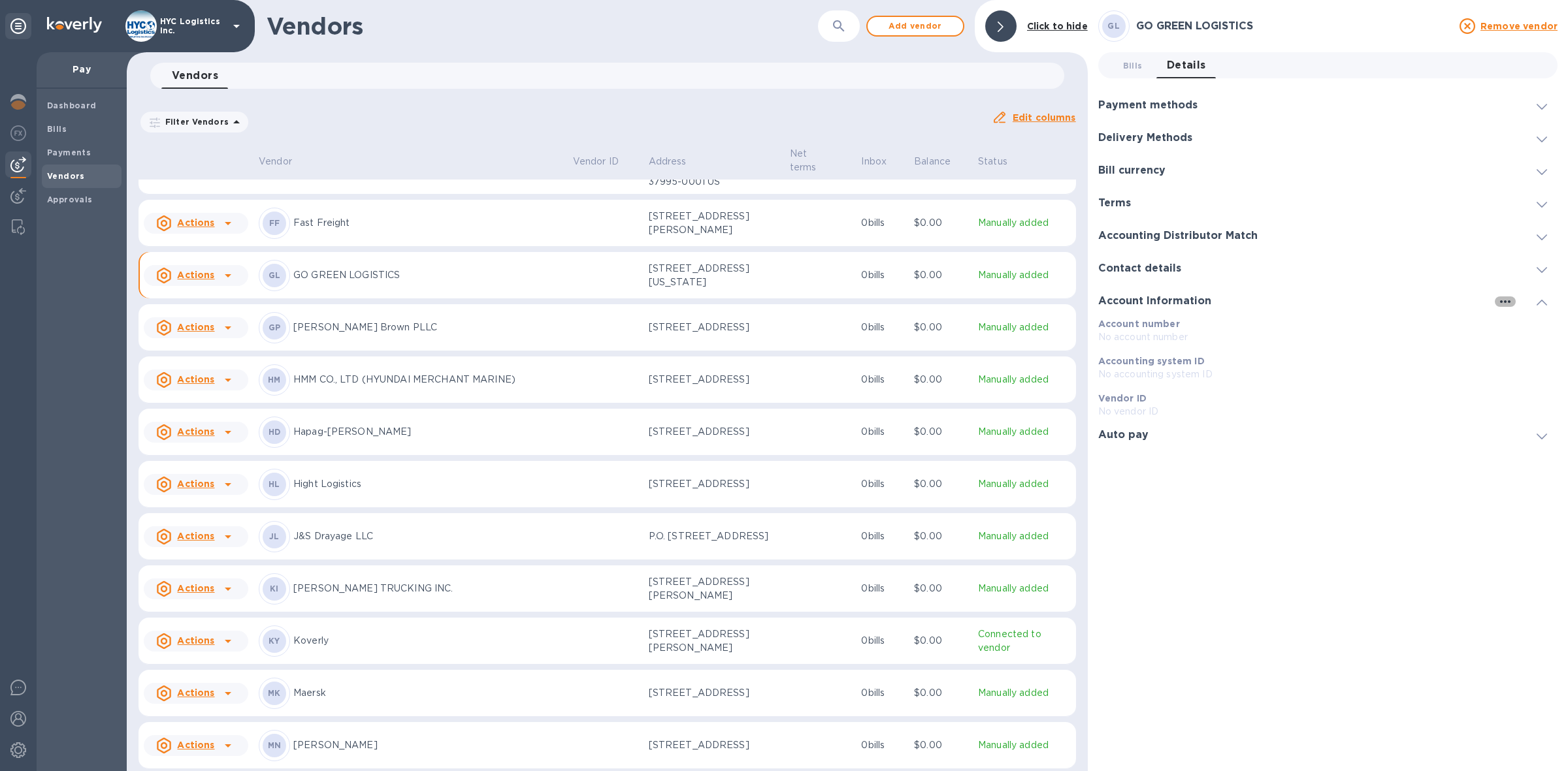
click at [1501, 302] on icon "button" at bounding box center [1505, 301] width 10 height 2
click at [1517, 324] on p "Edit" at bounding box center [1520, 328] width 20 height 13
click at [1364, 455] on span "Cancel" at bounding box center [1357, 457] width 38 height 16
click at [1127, 63] on span "Bills 0" at bounding box center [1132, 66] width 20 height 14
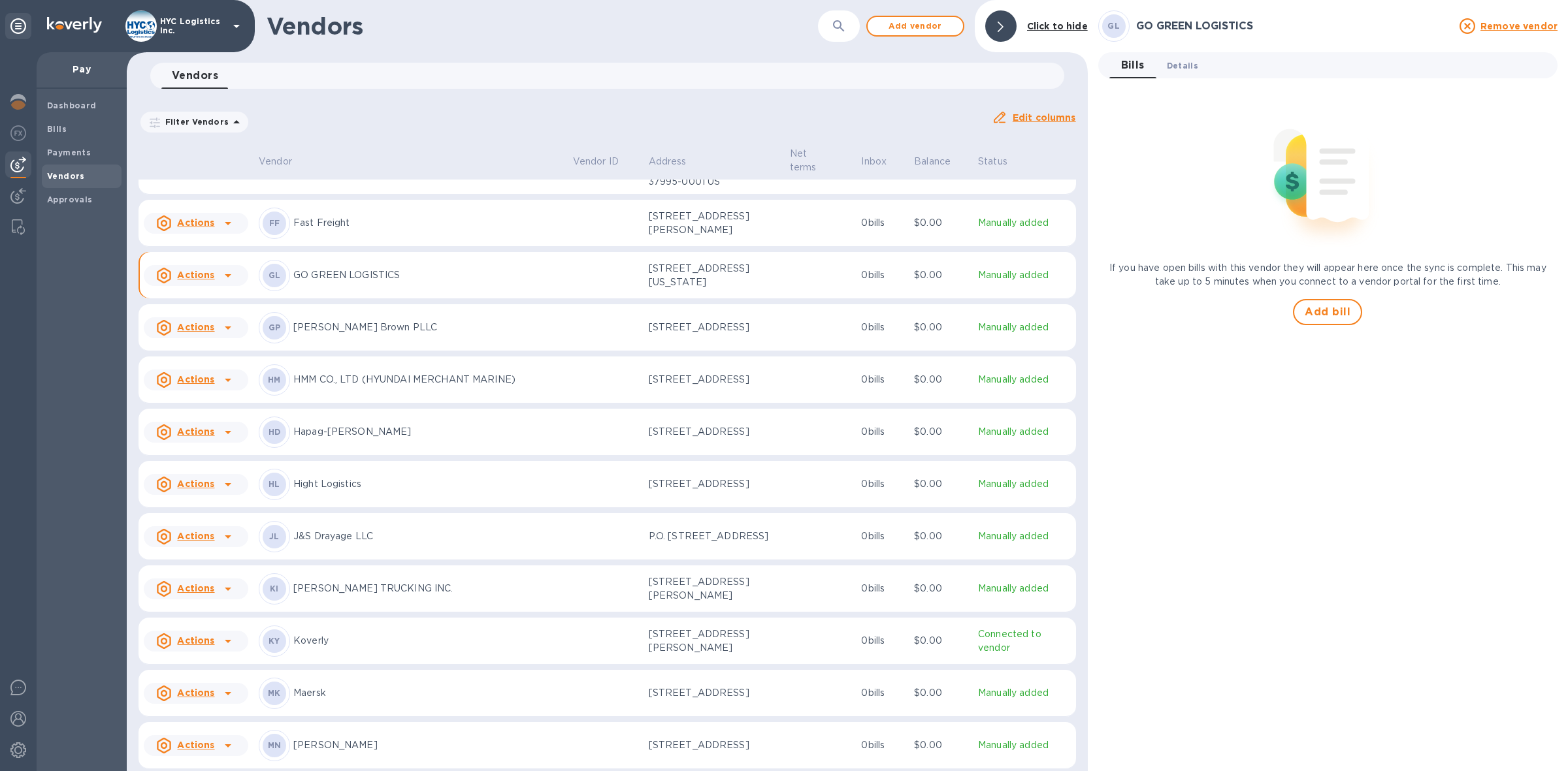
click at [1183, 60] on span "Details 0" at bounding box center [1182, 66] width 31 height 14
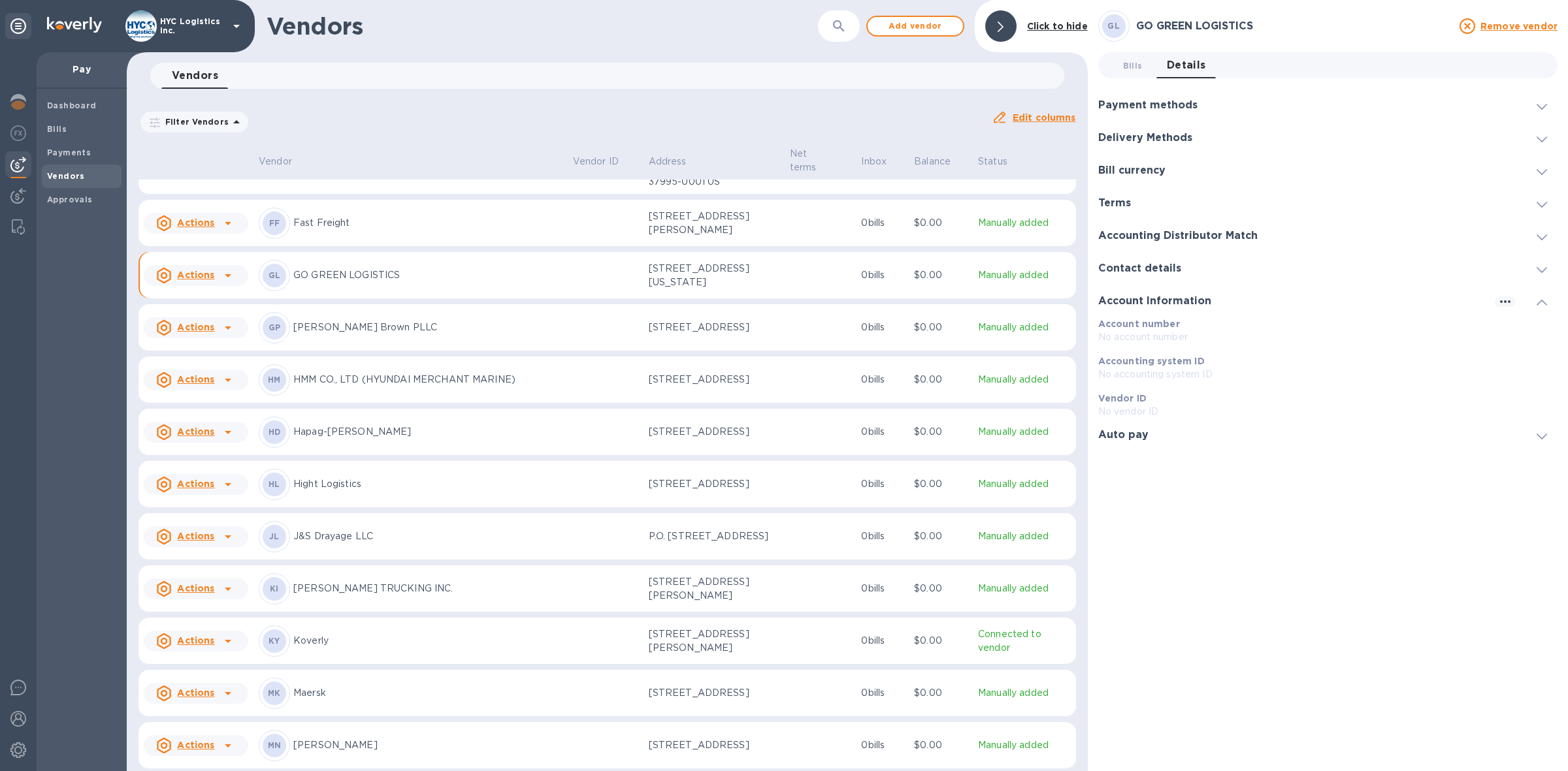
click at [1538, 269] on icon at bounding box center [1542, 269] width 10 height 6
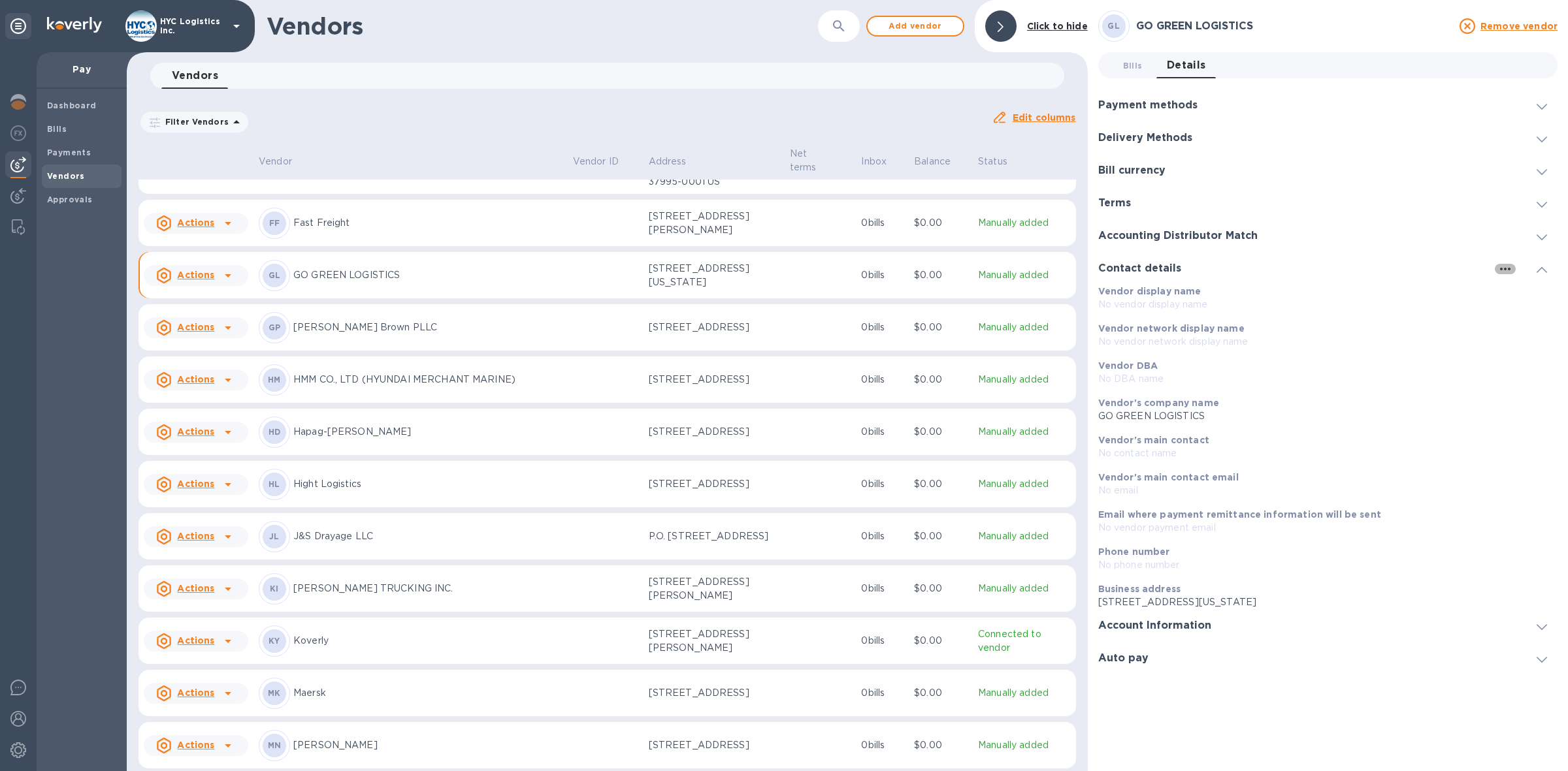
click at [1504, 268] on icon "button" at bounding box center [1506, 269] width 16 height 16
click at [1520, 294] on p "Edit" at bounding box center [1520, 295] width 20 height 13
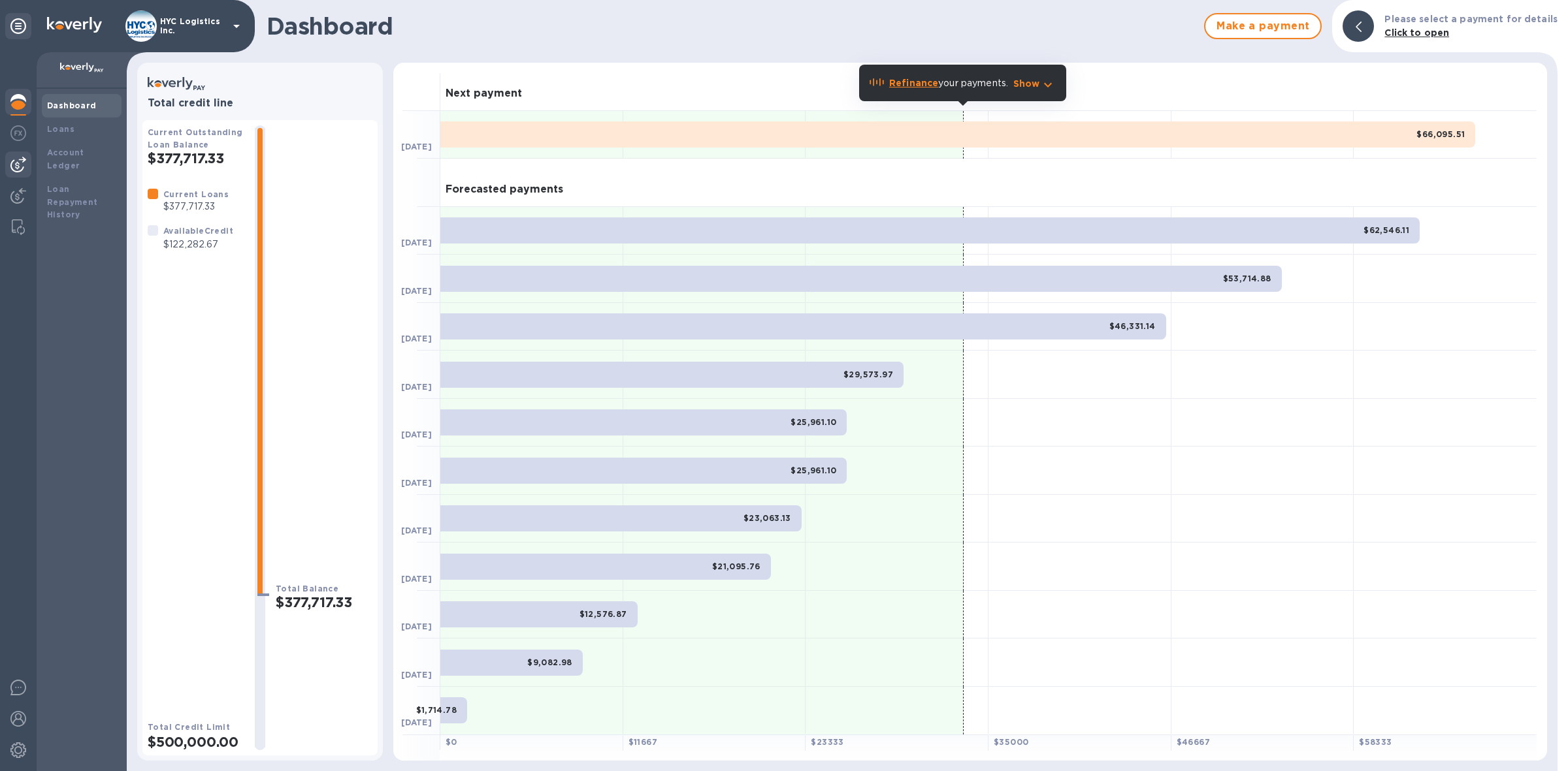
click at [17, 161] on img at bounding box center [18, 165] width 16 height 16
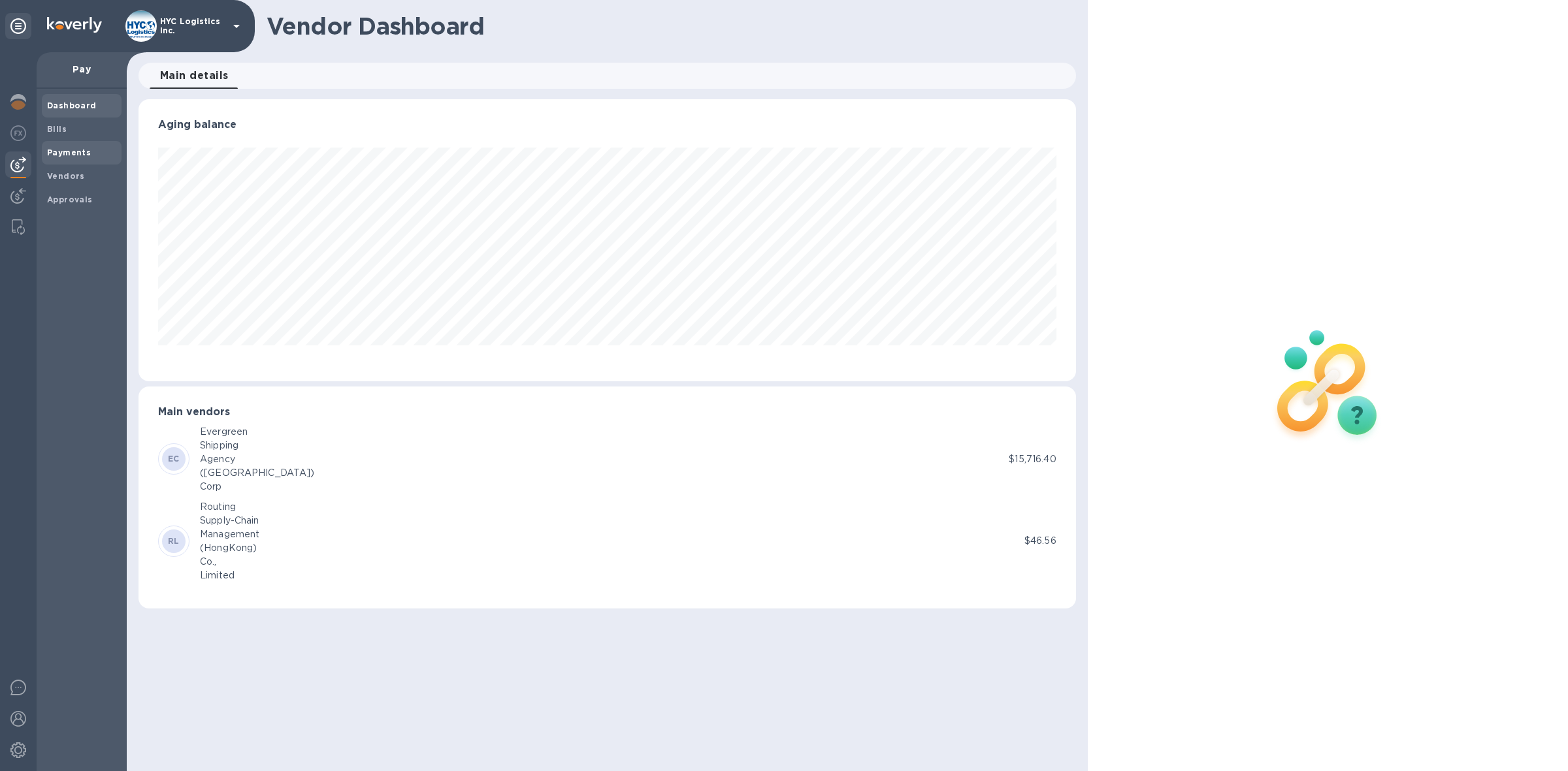
scroll to position [281, 937]
click at [60, 174] on b "Vendors" at bounding box center [66, 176] width 38 height 10
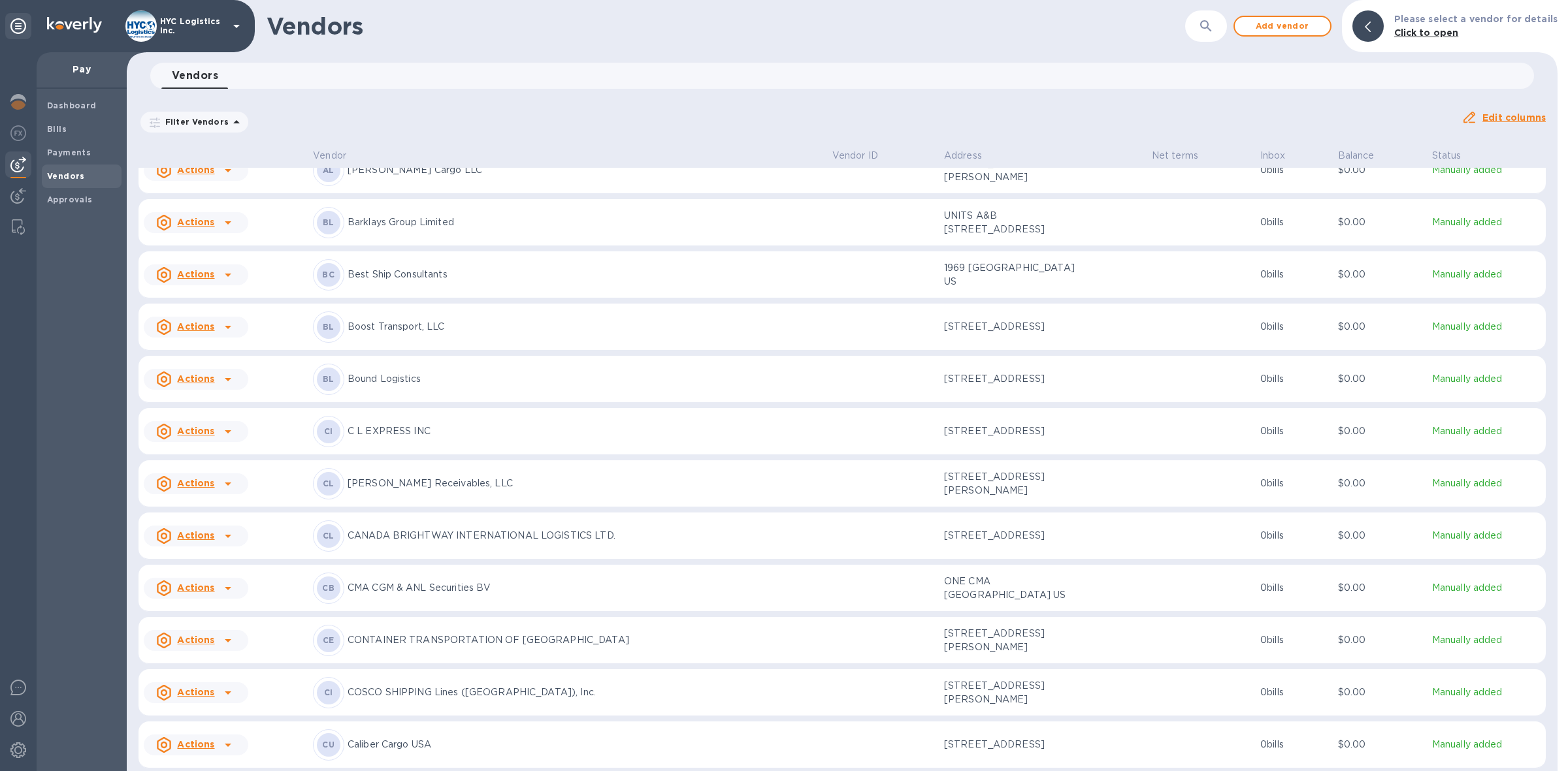
scroll to position [408, 0]
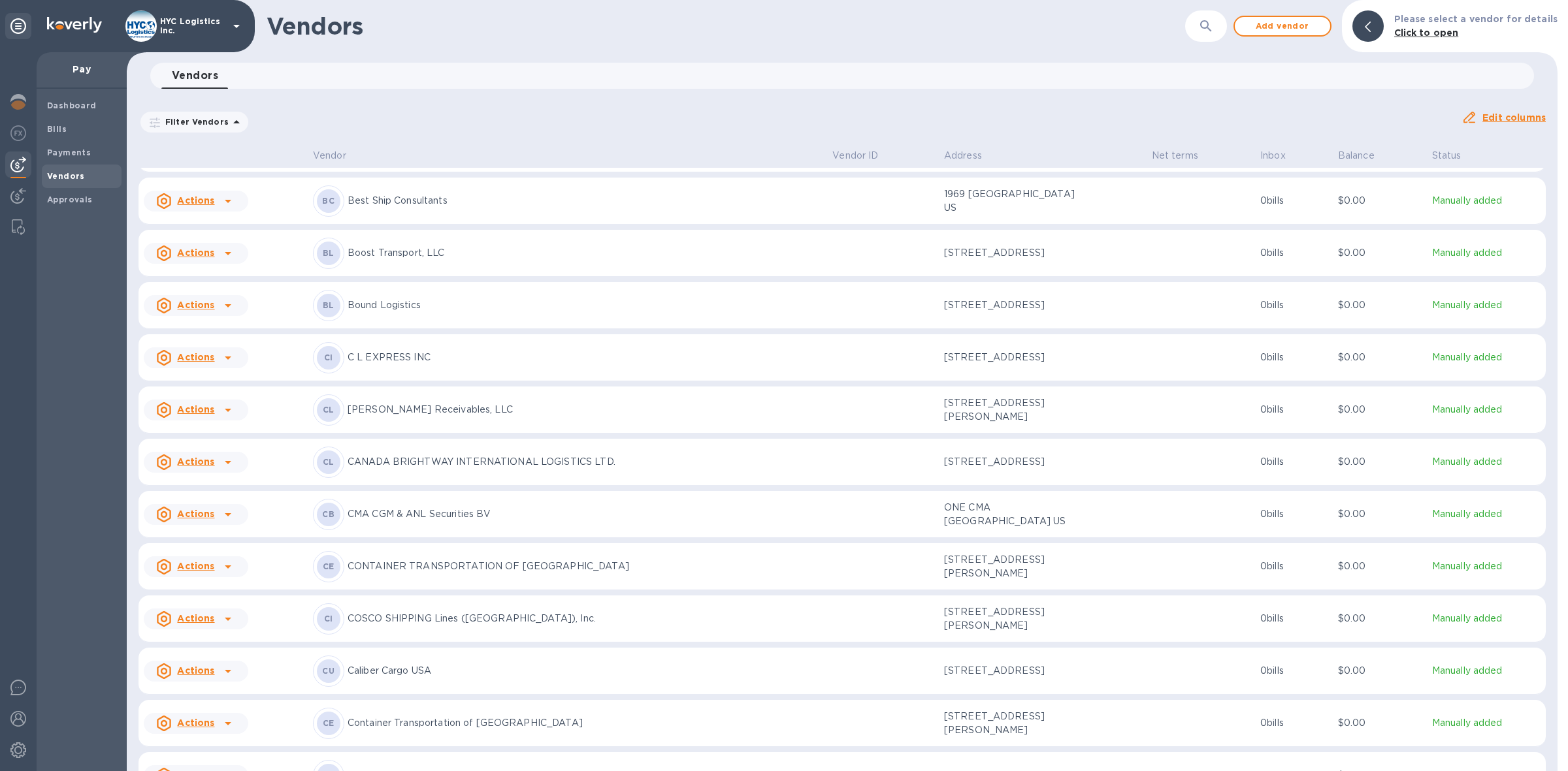
click at [223, 574] on icon at bounding box center [228, 567] width 16 height 16
click at [209, 648] on b "Add new bill" at bounding box center [211, 649] width 61 height 10
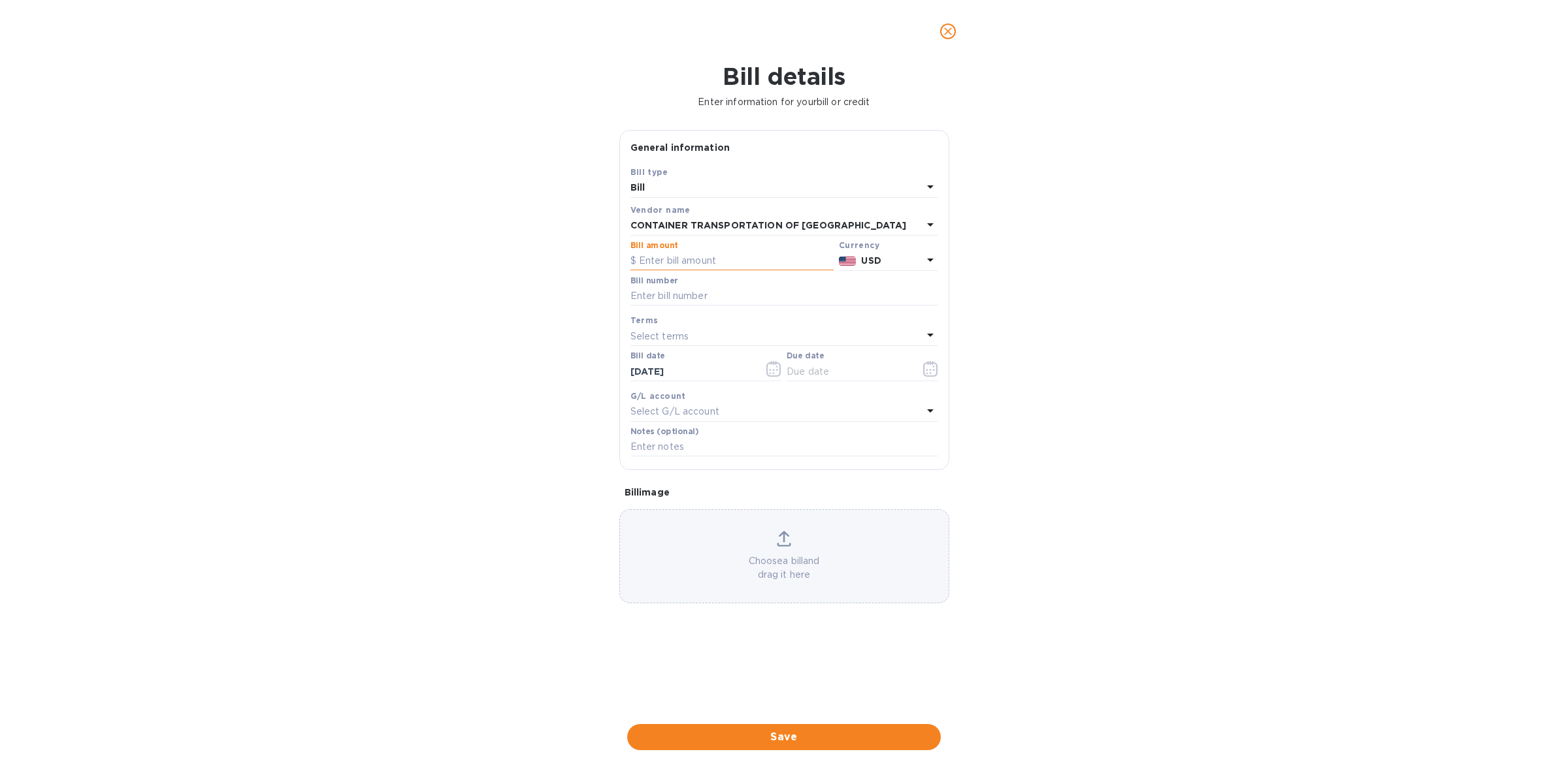
click at [694, 258] on input "text" at bounding box center [732, 261] width 203 height 20
type input "1,336"
click at [753, 295] on input "text" at bounding box center [784, 296] width 308 height 20
paste input "18224, 18162"
type input "18224, 18162"
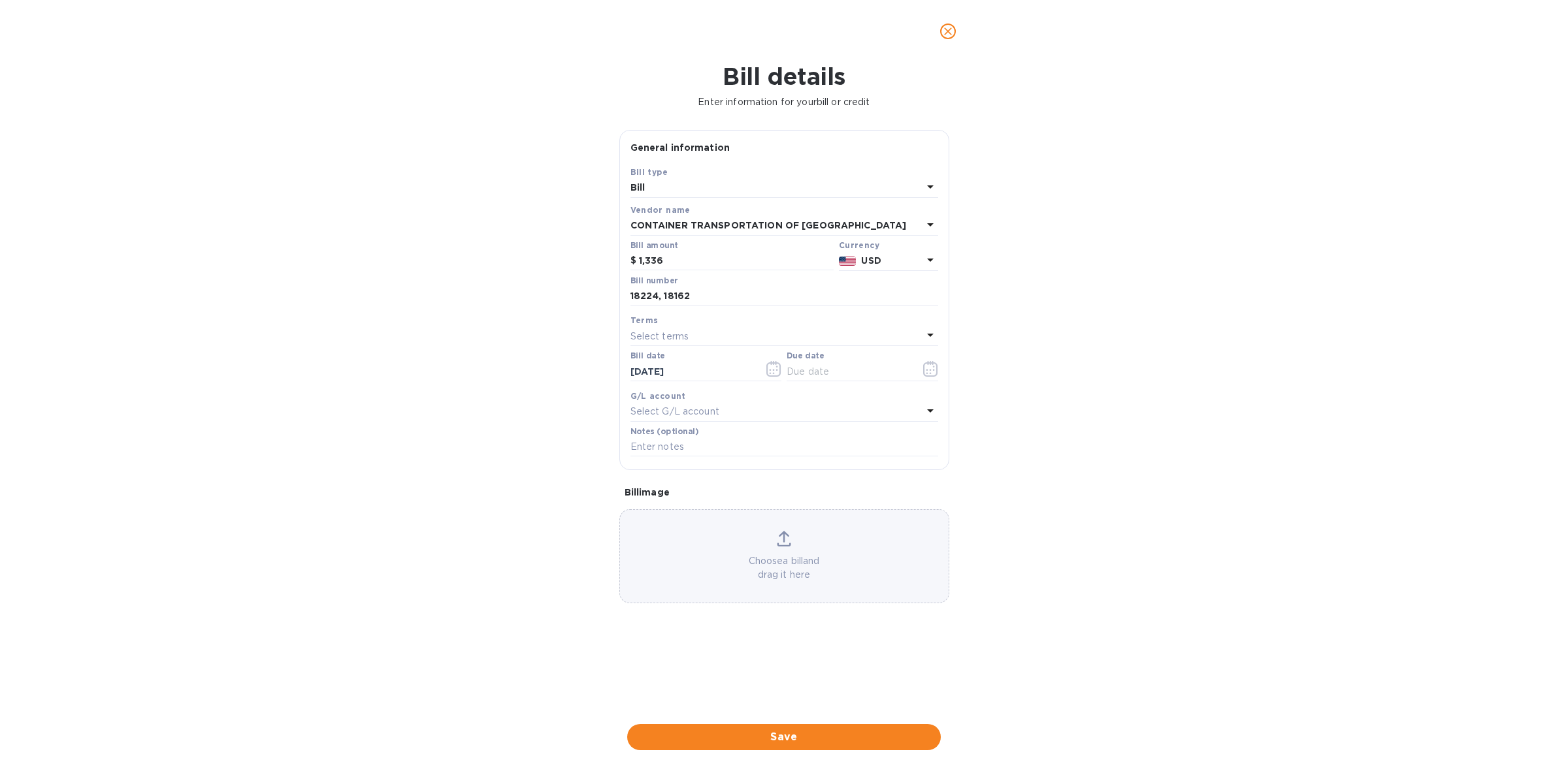
click at [850, 331] on div "Select terms" at bounding box center [776, 336] width 292 height 18
click at [770, 501] on p "COD" at bounding box center [779, 507] width 277 height 14
type input "[DATE]"
click at [812, 733] on span "Save" at bounding box center [784, 737] width 293 height 16
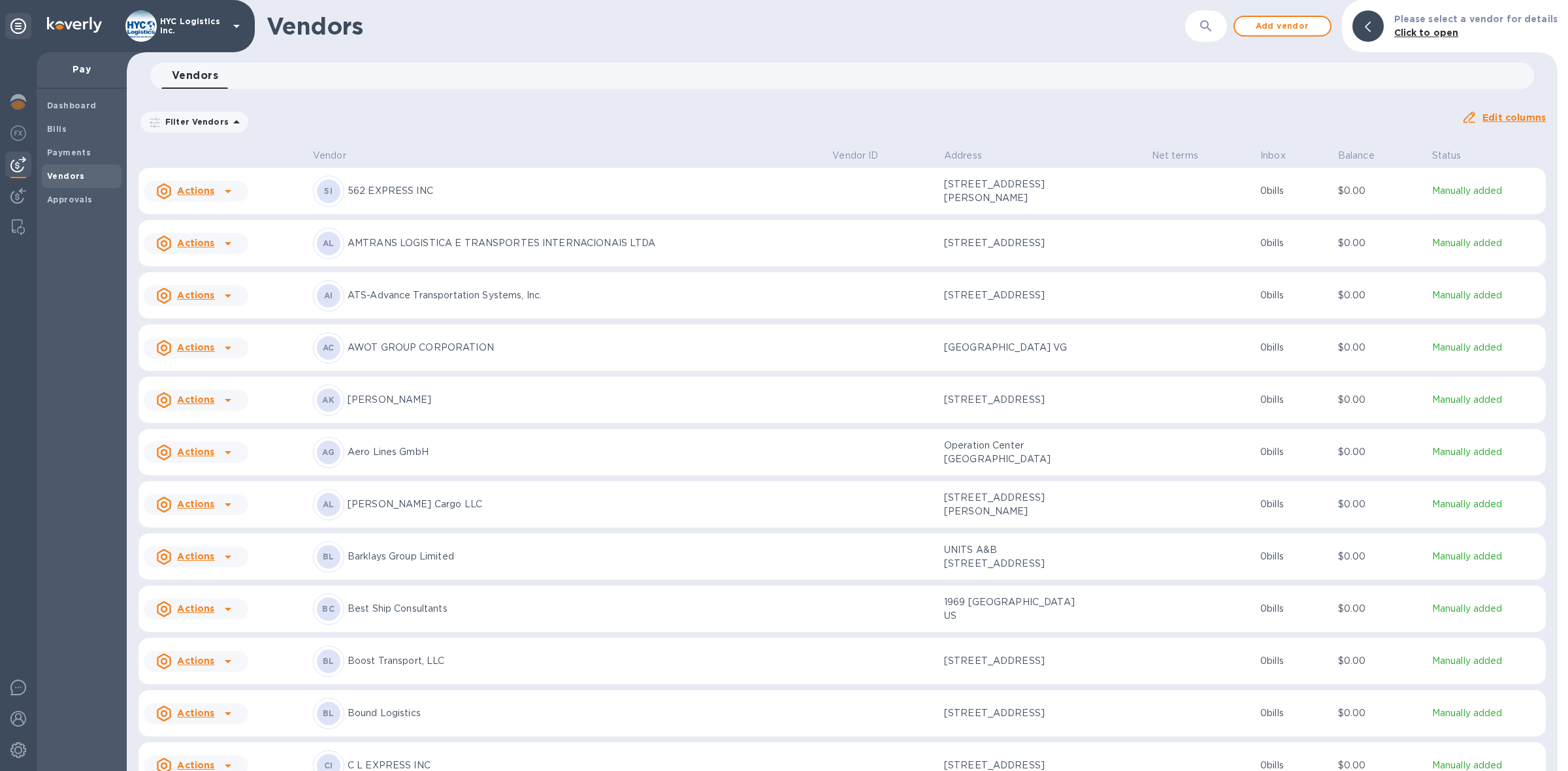
click at [60, 171] on b "Vendors" at bounding box center [66, 176] width 38 height 10
click at [57, 126] on b "Bills" at bounding box center [57, 129] width 20 height 10
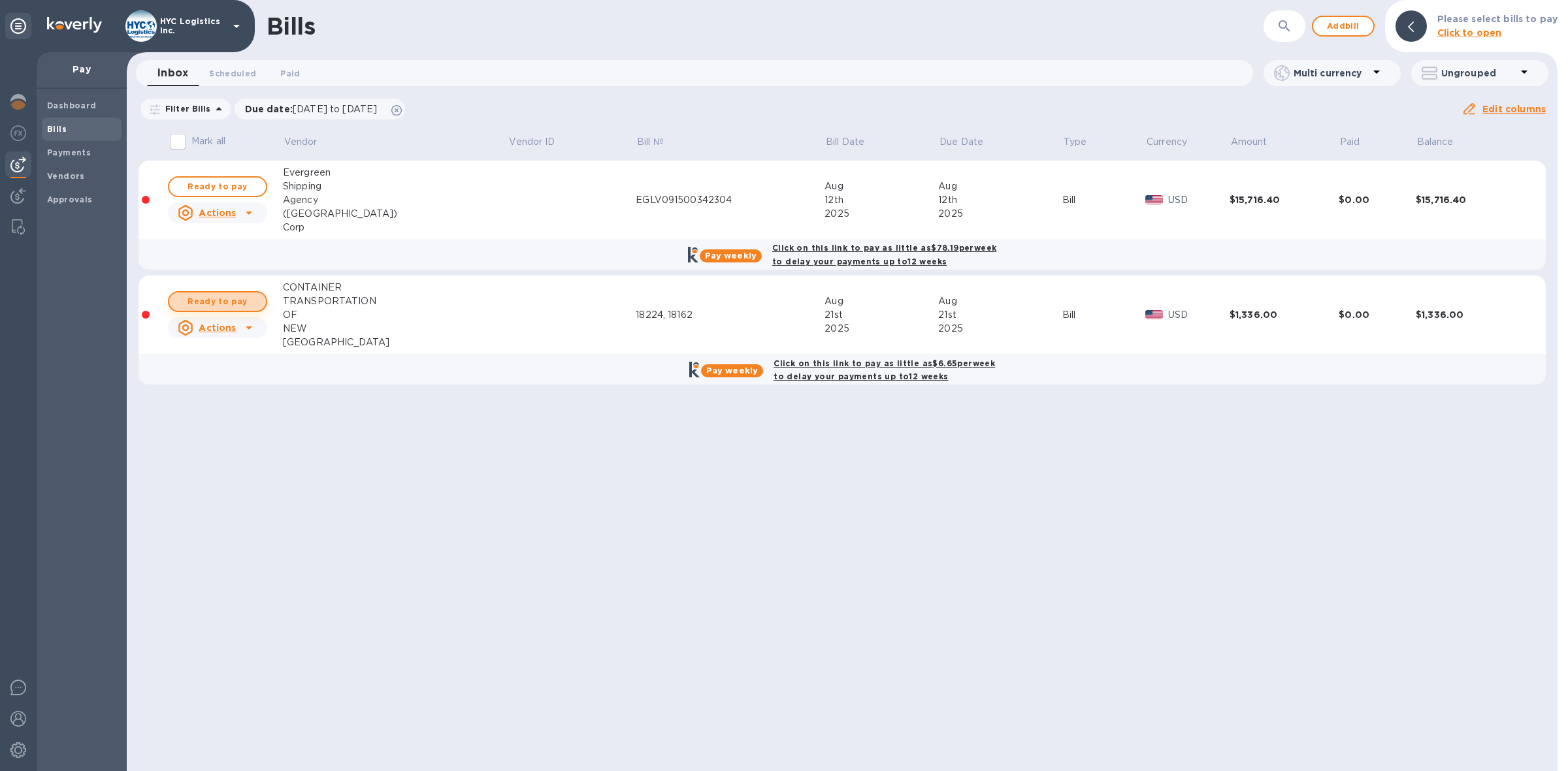
click at [229, 300] on span "Ready to pay" at bounding box center [217, 302] width 76 height 16
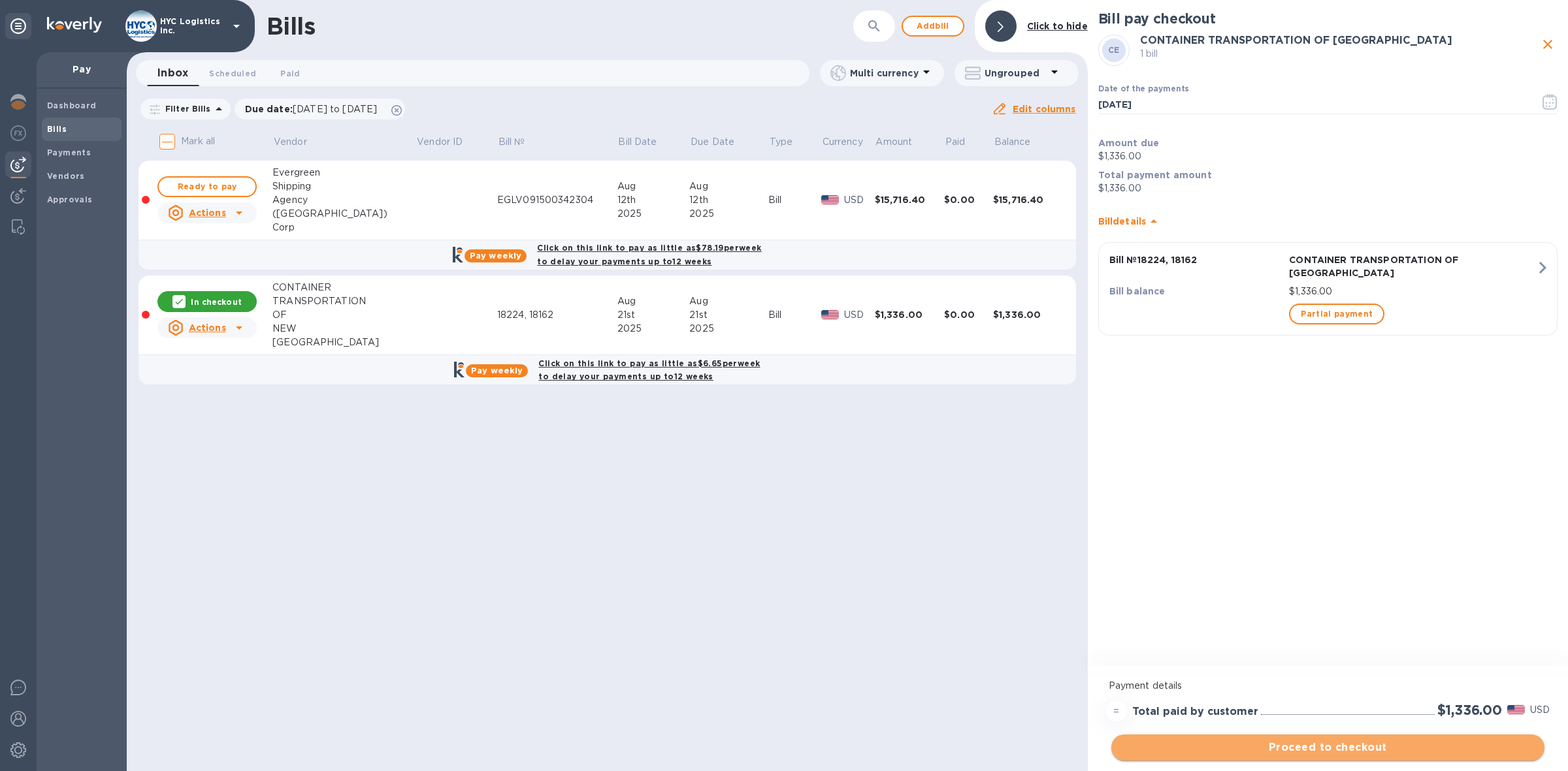
click at [1405, 745] on span "Proceed to checkout" at bounding box center [1328, 748] width 412 height 16
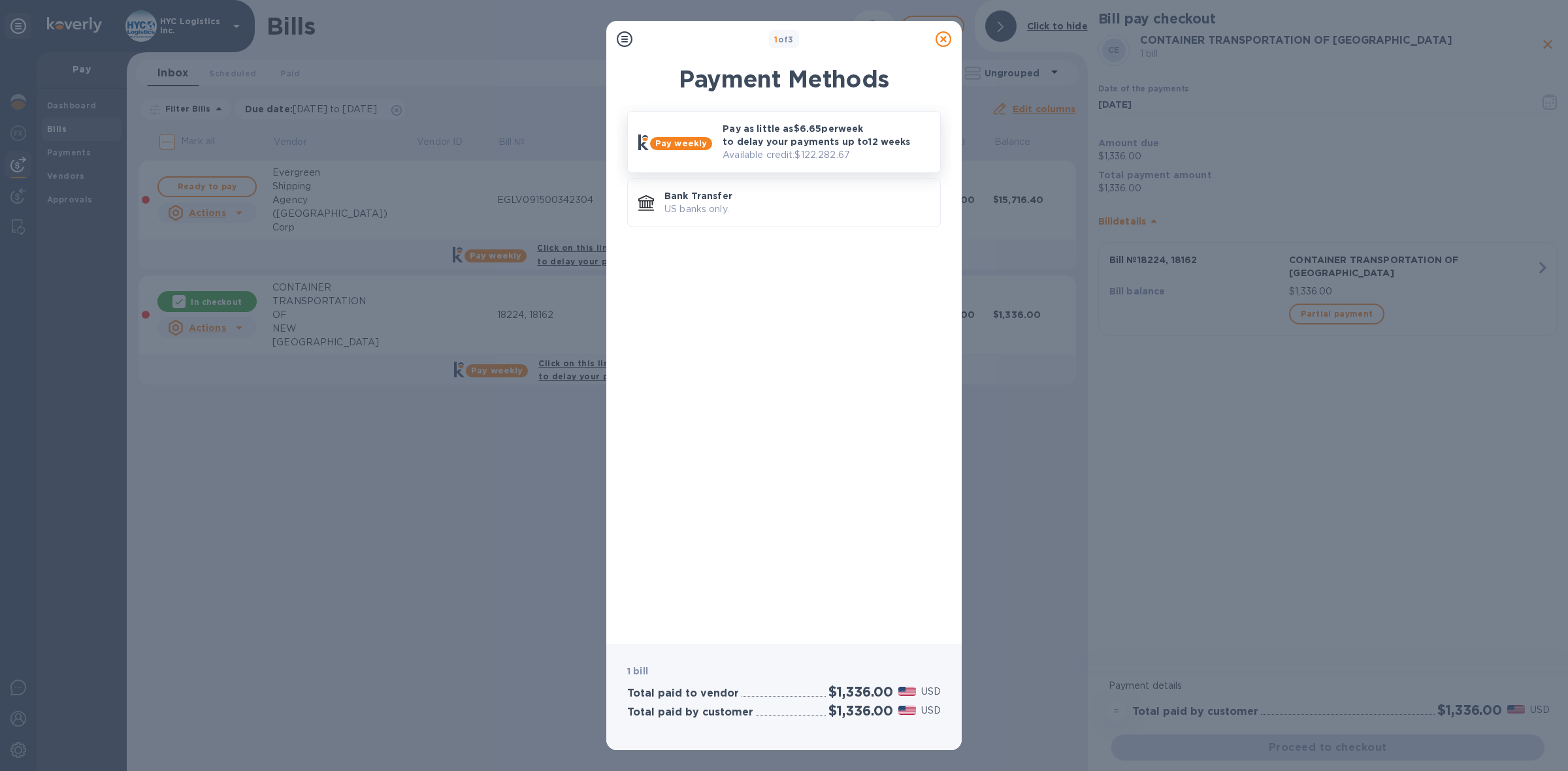
click at [808, 138] on p "Pay as little as $6.65 per week to delay your payments up to 12 weeks" at bounding box center [826, 135] width 207 height 26
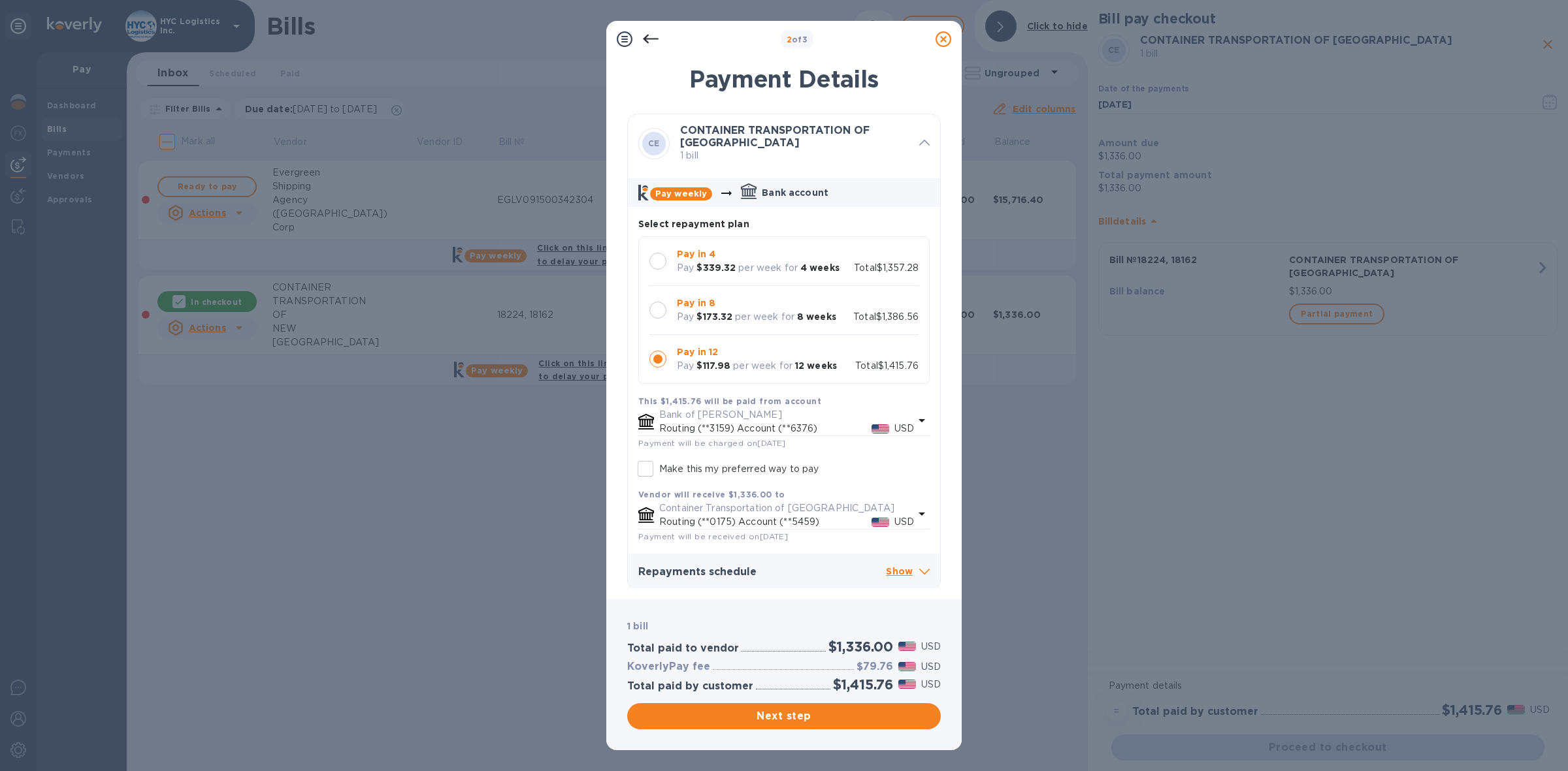
click at [655, 259] on div at bounding box center [658, 260] width 17 height 17
click at [782, 717] on span "Next step" at bounding box center [784, 717] width 293 height 16
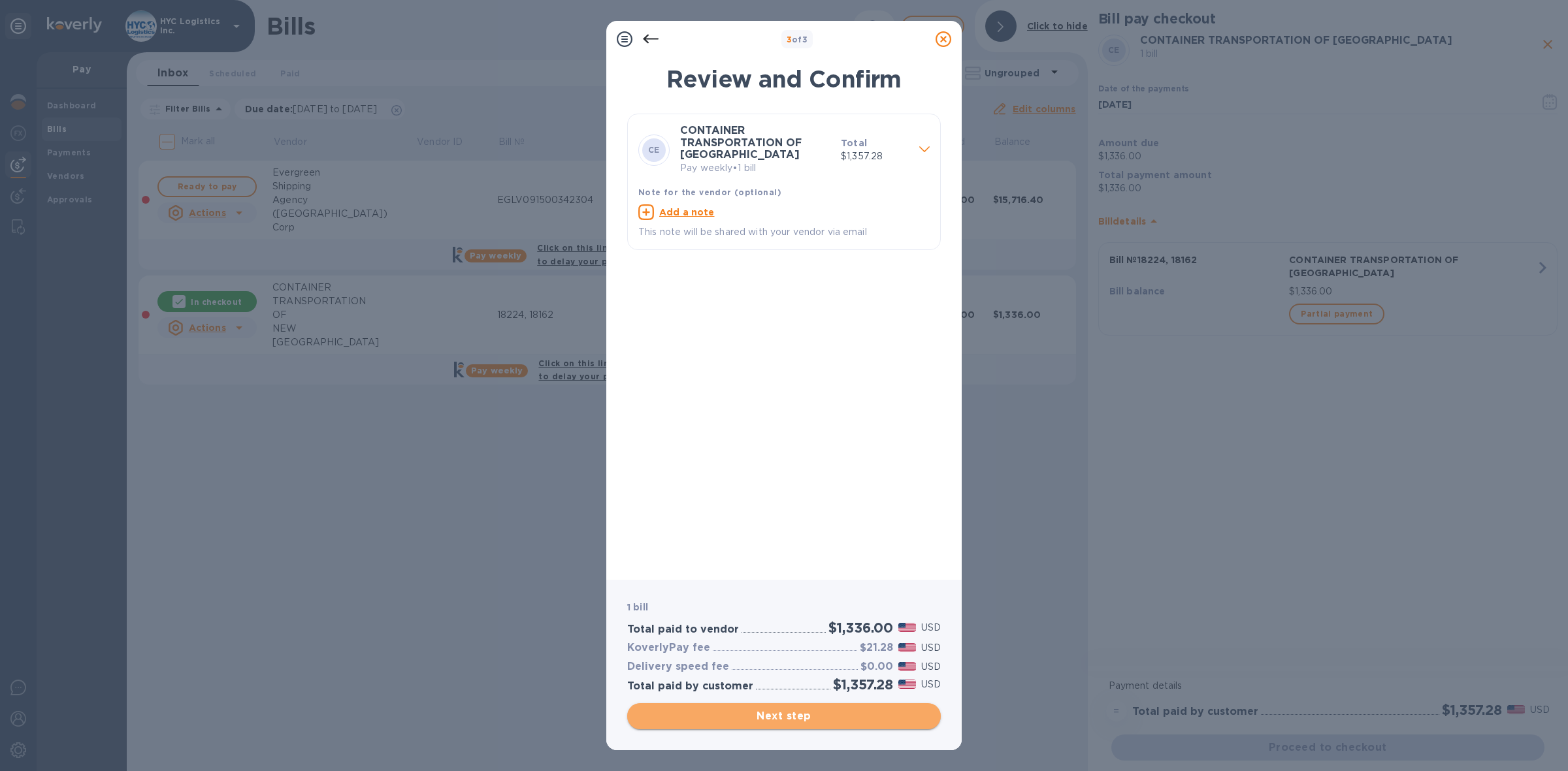
click at [836, 709] on span "Next step" at bounding box center [784, 717] width 293 height 16
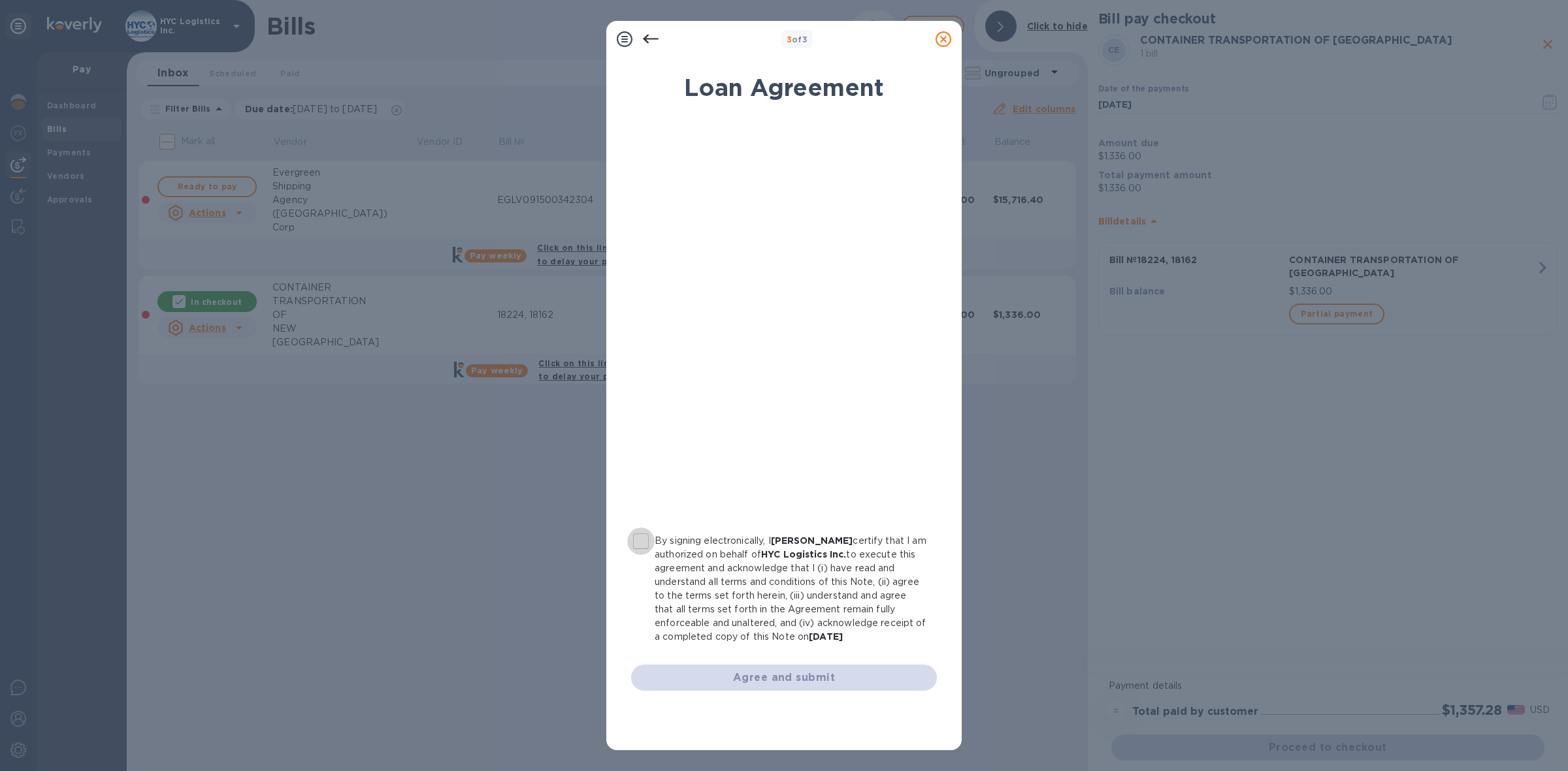
drag, startPoint x: 639, startPoint y: 539, endPoint x: 671, endPoint y: 549, distance: 33.5
click at [642, 541] on input "By signing electronically, I [PERSON_NAME] certify that I am authorized on beha…" at bounding box center [641, 541] width 27 height 27
checkbox input "true"
click at [769, 671] on span "Agree and submit" at bounding box center [784, 678] width 285 height 16
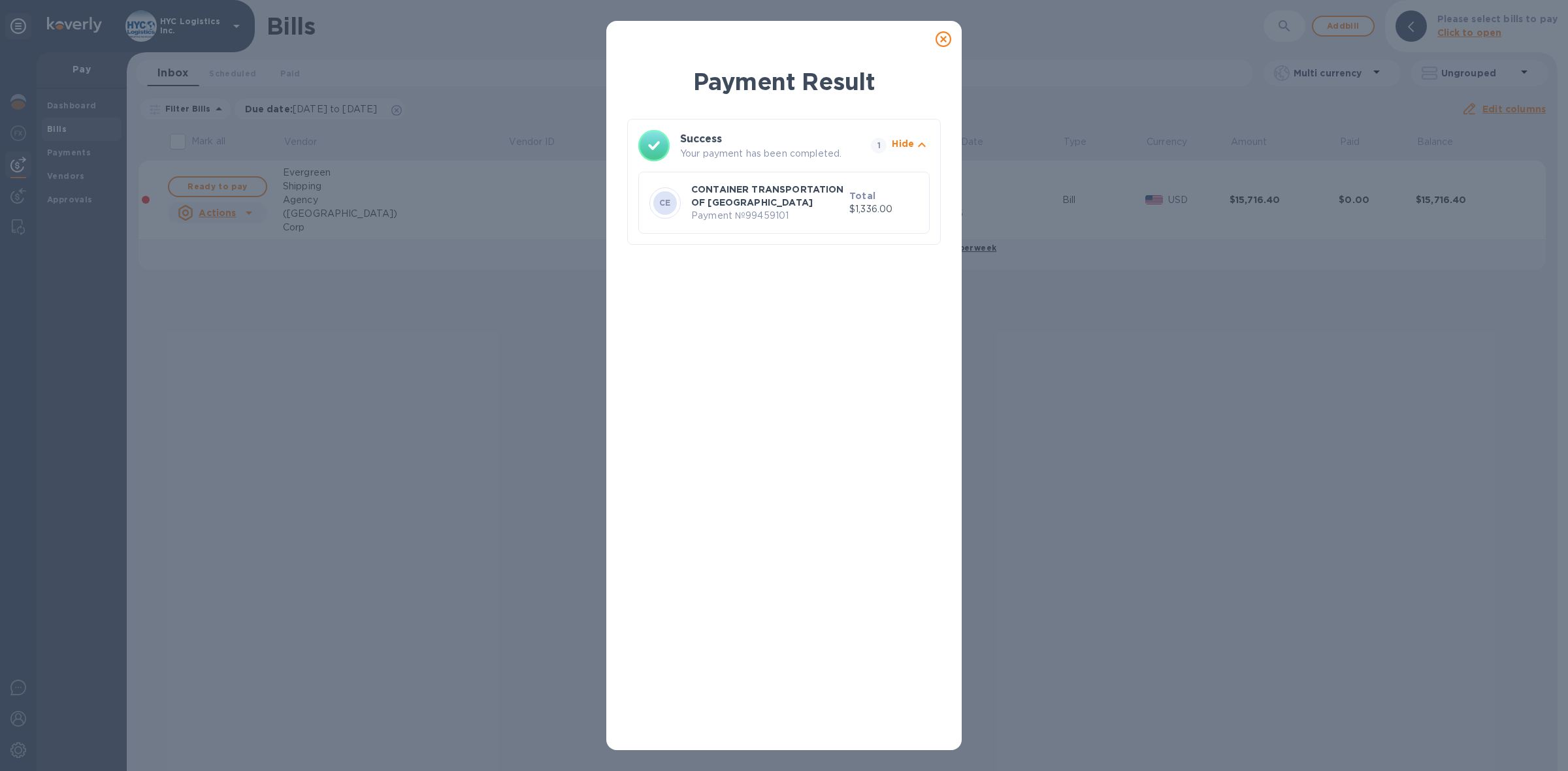
click at [769, 214] on p "Payment № 99459101" at bounding box center [767, 216] width 153 height 14
copy p "99459101"
click at [944, 38] on icon at bounding box center [944, 39] width 16 height 16
